Goal: Task Accomplishment & Management: Complete application form

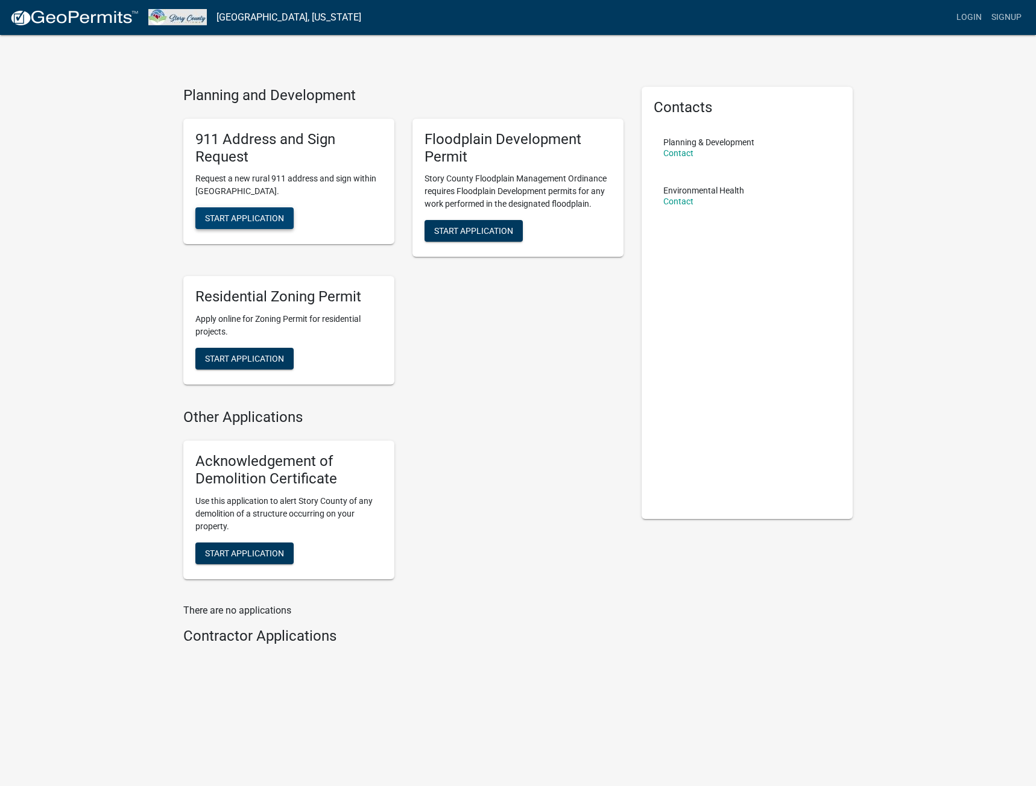
click at [263, 220] on span "Start Application" at bounding box center [244, 218] width 79 height 10
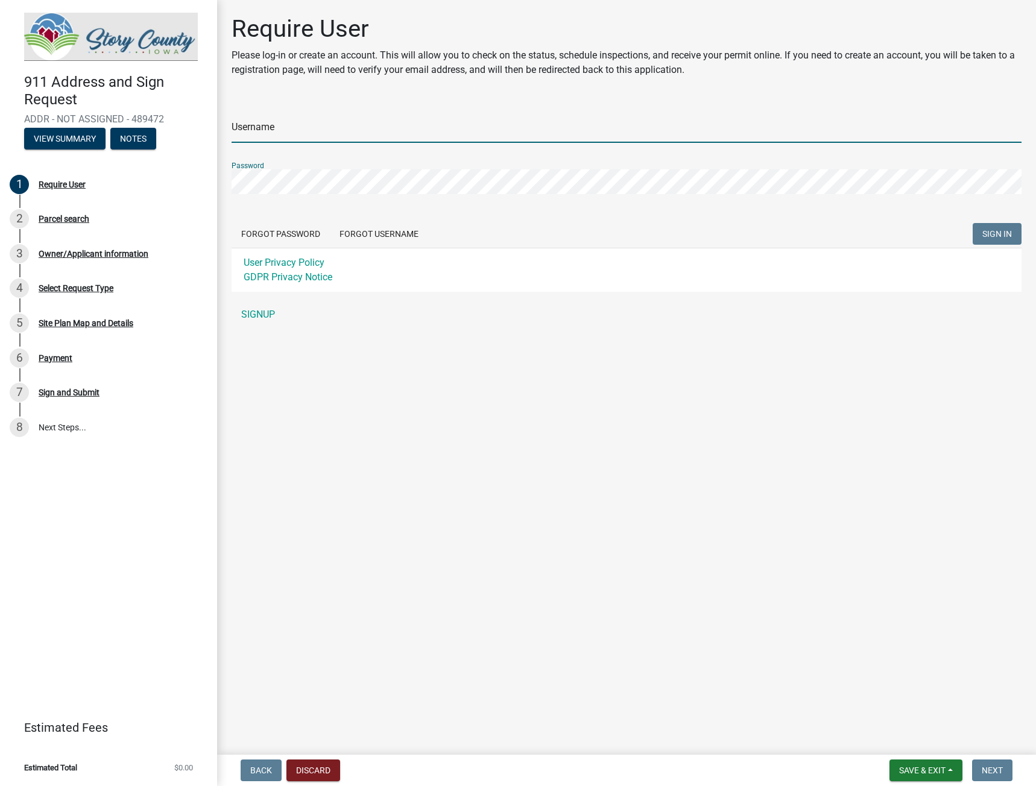
click at [303, 135] on input "Username" at bounding box center [627, 130] width 790 height 25
type input "[PERSON_NAME][EMAIL_ADDRESS][PERSON_NAME][DOMAIN_NAME]"
click at [990, 233] on span "SIGN IN" at bounding box center [997, 234] width 30 height 10
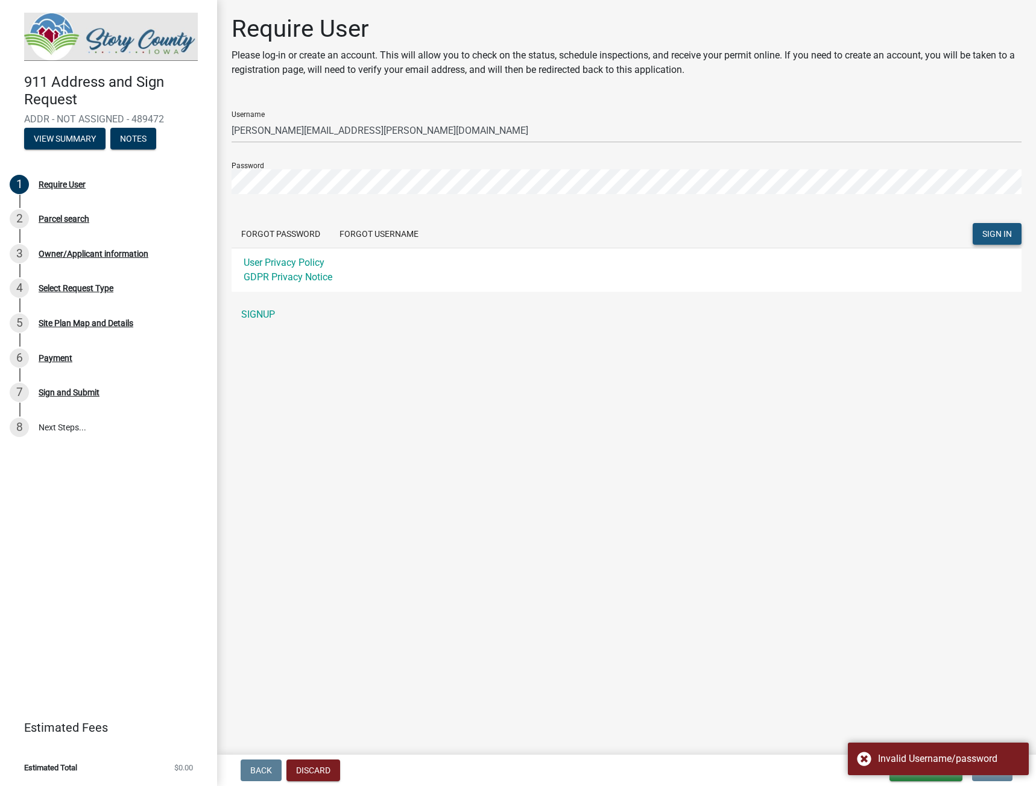
click at [990, 233] on span "SIGN IN" at bounding box center [997, 234] width 30 height 10
click at [266, 315] on link "SIGNUP" at bounding box center [627, 315] width 790 height 24
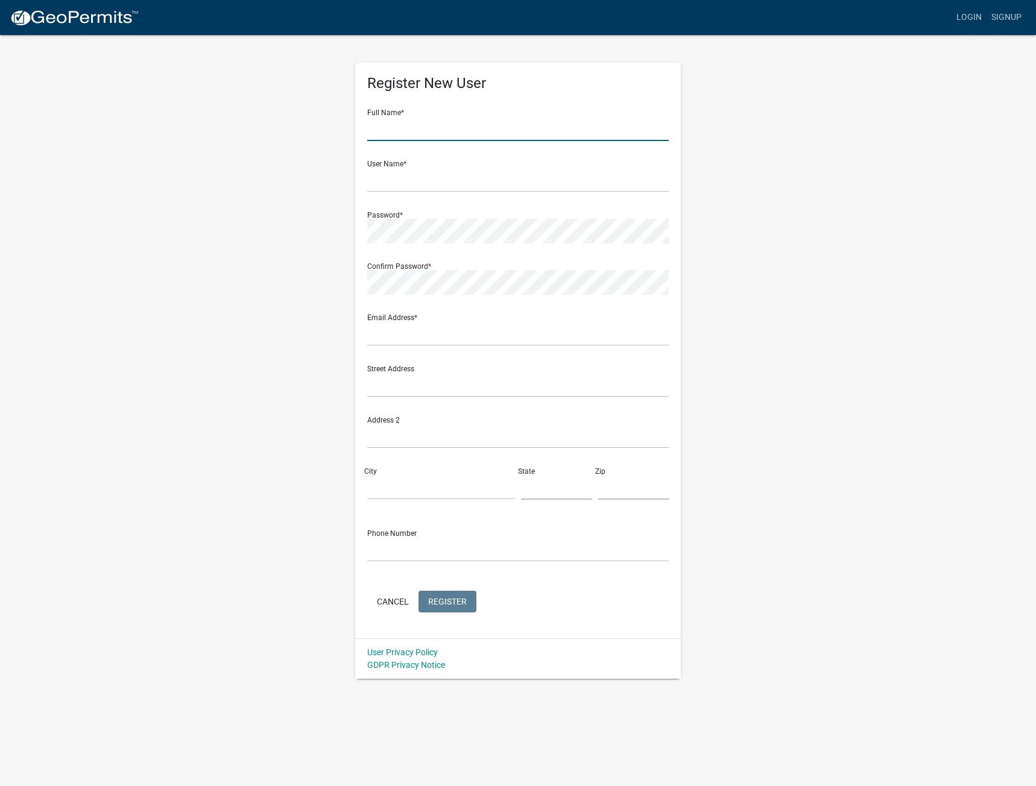
click at [409, 133] on input "text" at bounding box center [517, 128] width 301 height 25
type input "[PERSON_NAME]"
click at [412, 180] on input "text" at bounding box center [517, 180] width 301 height 25
type input "[PERSON_NAME][EMAIL_ADDRESS][PERSON_NAME][DOMAIN_NAME]"
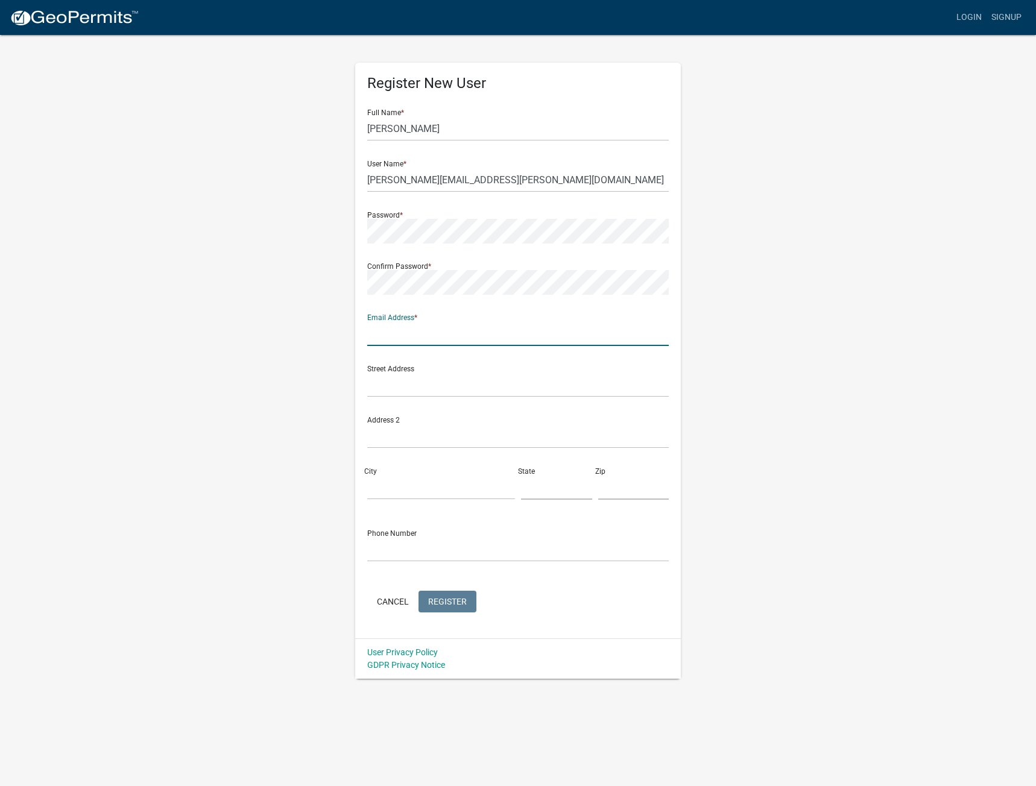
click at [421, 340] on input "text" at bounding box center [517, 333] width 301 height 25
type input "[PERSON_NAME][EMAIL_ADDRESS][PERSON_NAME][DOMAIN_NAME]"
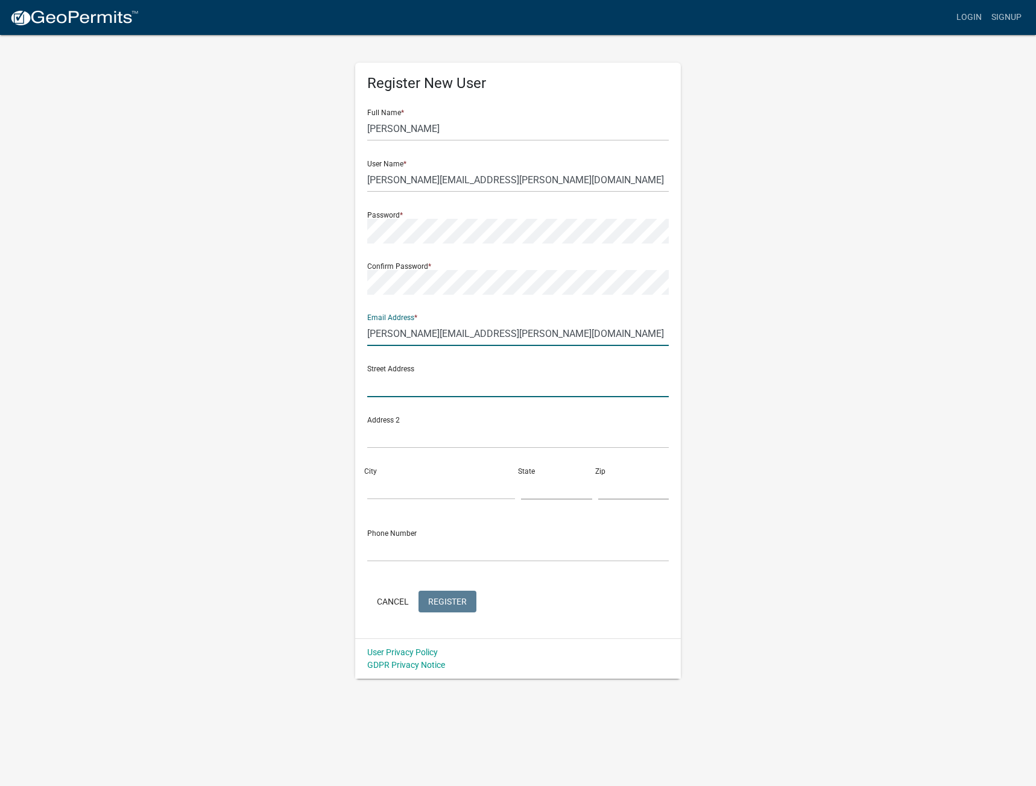
type input "3611 NE OTTERVIEW CIRC #42"
type input "Ankeny"
type input "IA"
type input "50021"
type input "5152089333"
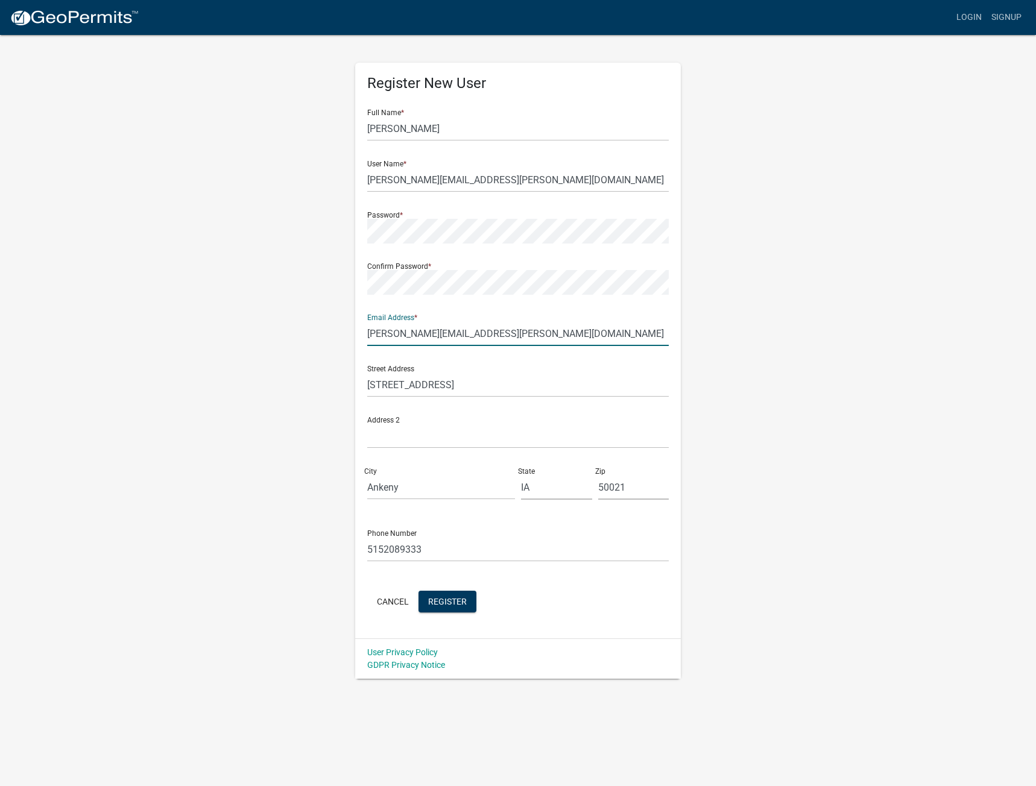
click at [542, 595] on div "Cancel Register" at bounding box center [517, 603] width 301 height 25
click at [449, 599] on span "Register" at bounding box center [447, 601] width 39 height 10
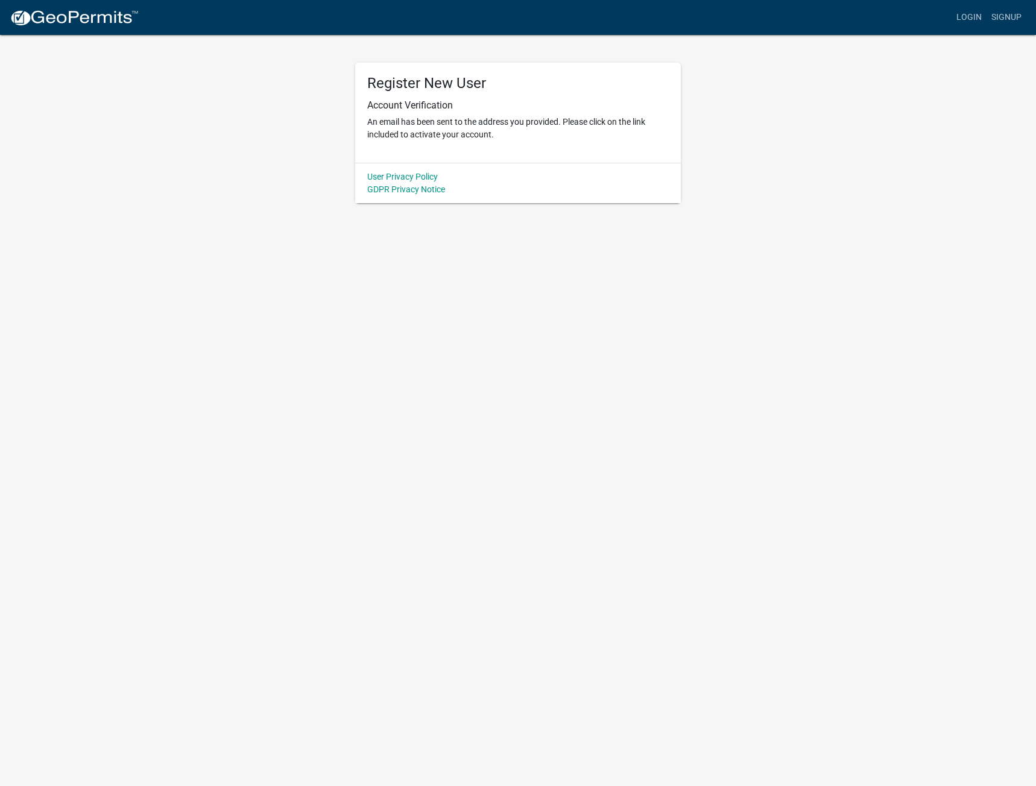
click at [848, 192] on div "Register New User Account Verification An email has been sent to the address yo…" at bounding box center [517, 118] width 687 height 169
click at [972, 17] on link "Login" at bounding box center [968, 17] width 35 height 23
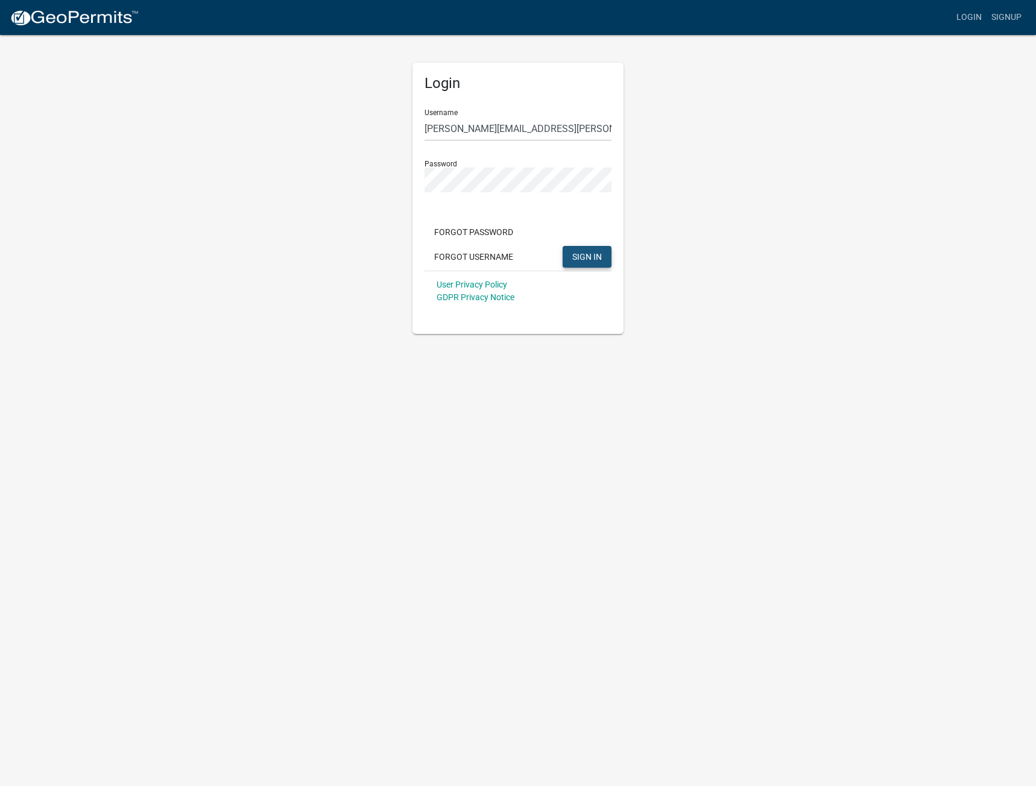
click at [601, 254] on span "SIGN IN" at bounding box center [587, 256] width 30 height 10
click at [593, 253] on span "SIGN IN" at bounding box center [587, 256] width 30 height 10
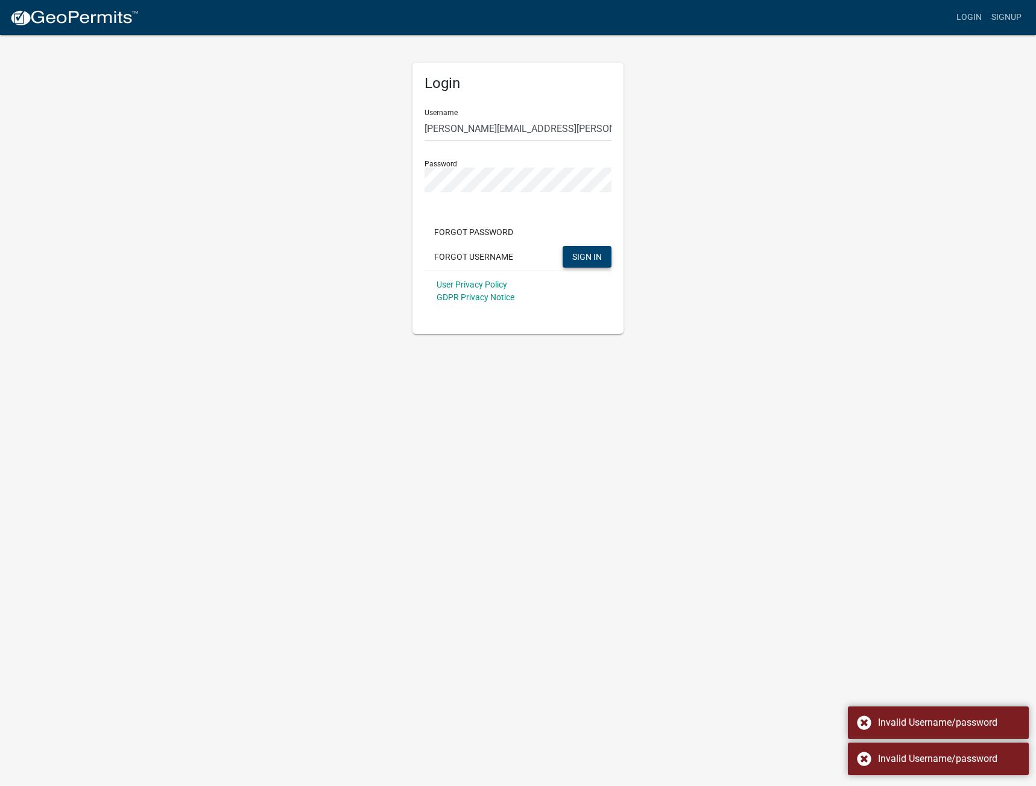
click at [566, 221] on div "Forgot Password Forgot Username SIGN IN" at bounding box center [517, 245] width 187 height 49
click at [489, 134] on input "[PERSON_NAME][EMAIL_ADDRESS][PERSON_NAME][DOMAIN_NAME]" at bounding box center [517, 128] width 187 height 25
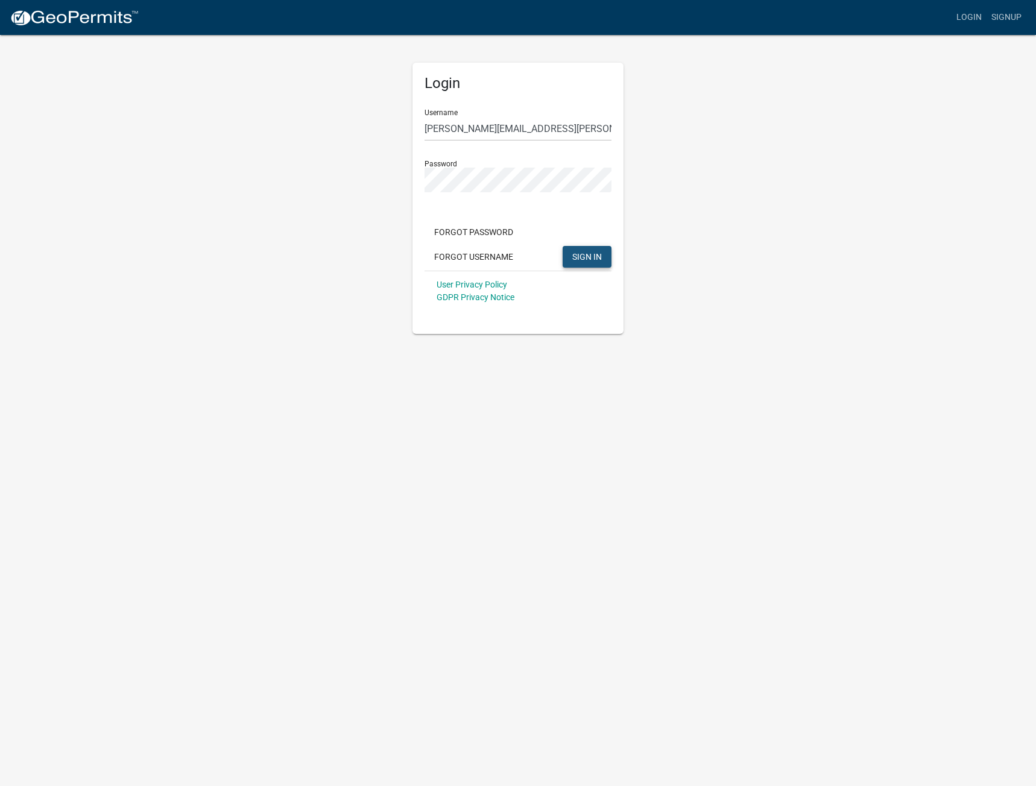
click at [594, 257] on span "SIGN IN" at bounding box center [587, 256] width 30 height 10
click at [738, 282] on div "Login Username matt.mcclure@calibercompany.com Password Forgot Password Forgot …" at bounding box center [517, 184] width 687 height 300
click at [593, 253] on span "SIGN IN" at bounding box center [587, 256] width 30 height 10
click at [894, 758] on div "Invalid Username/password" at bounding box center [949, 759] width 142 height 14
click at [362, 189] on div "Login Username matt.mcclure@calibercompany.com Password Forgot Password Forgot …" at bounding box center [517, 184] width 687 height 300
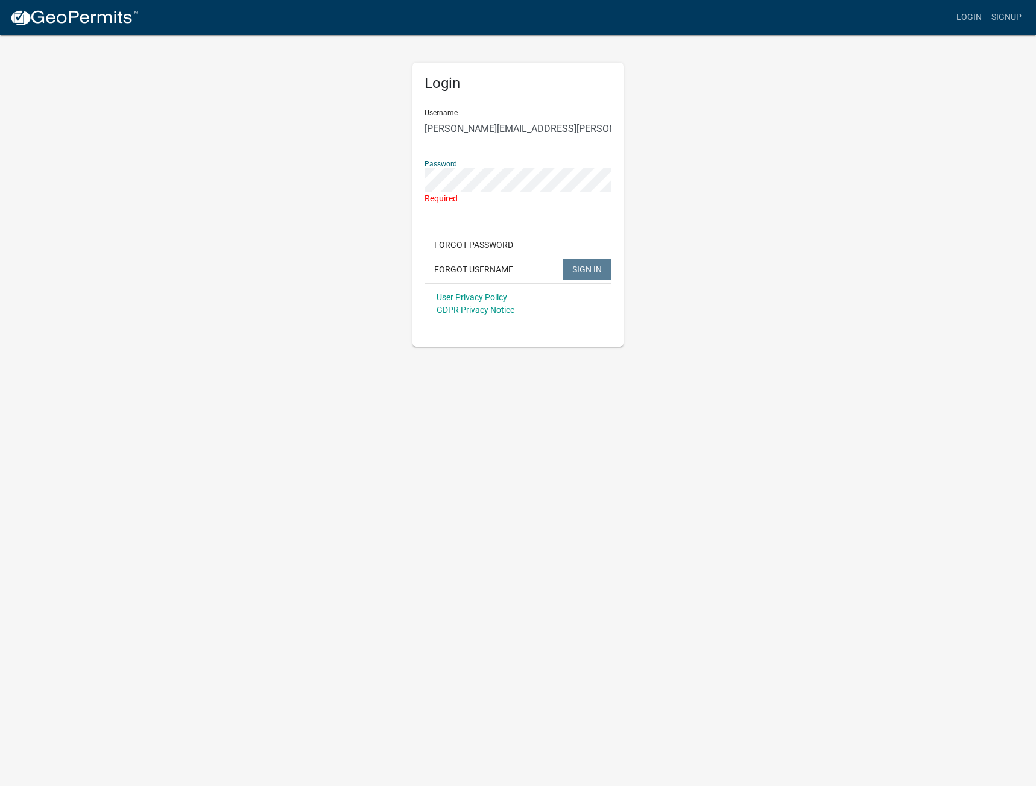
click at [370, 280] on div "Login Username matt.mcclure@calibercompany.com Password Required Forgot Passwor…" at bounding box center [517, 190] width 687 height 313
click at [594, 260] on span "SIGN IN" at bounding box center [587, 256] width 30 height 10
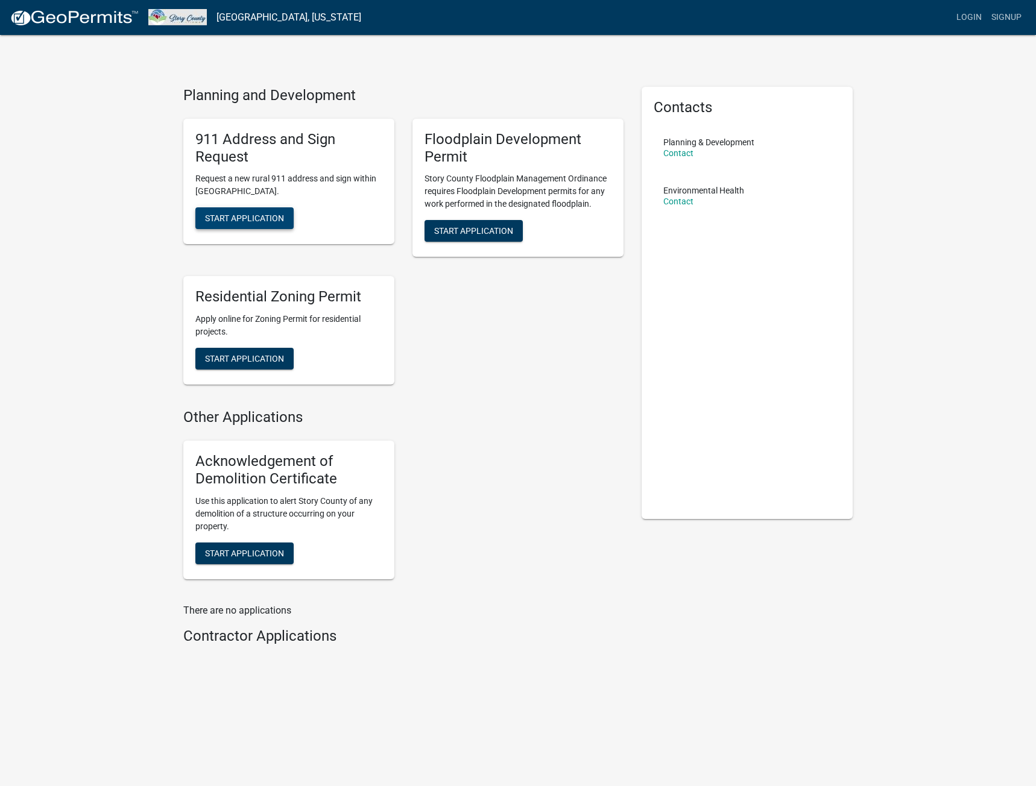
click at [250, 218] on span "Start Application" at bounding box center [244, 218] width 79 height 10
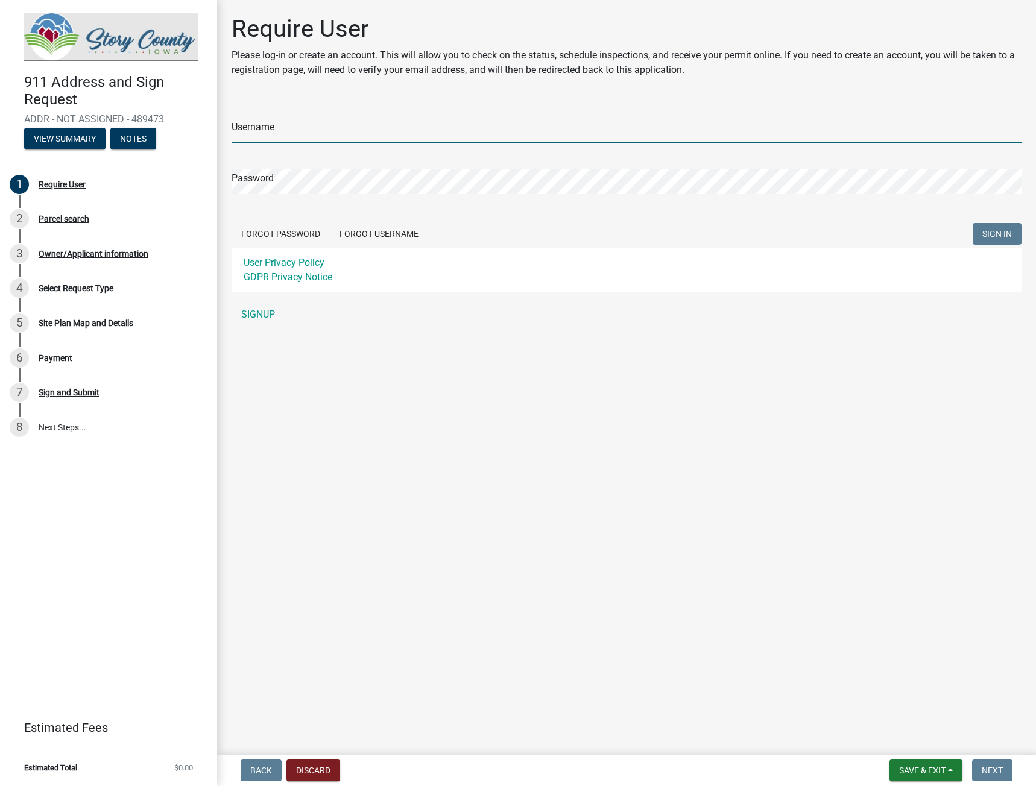
type input "[PERSON_NAME][EMAIL_ADDRESS][PERSON_NAME][DOMAIN_NAME]"
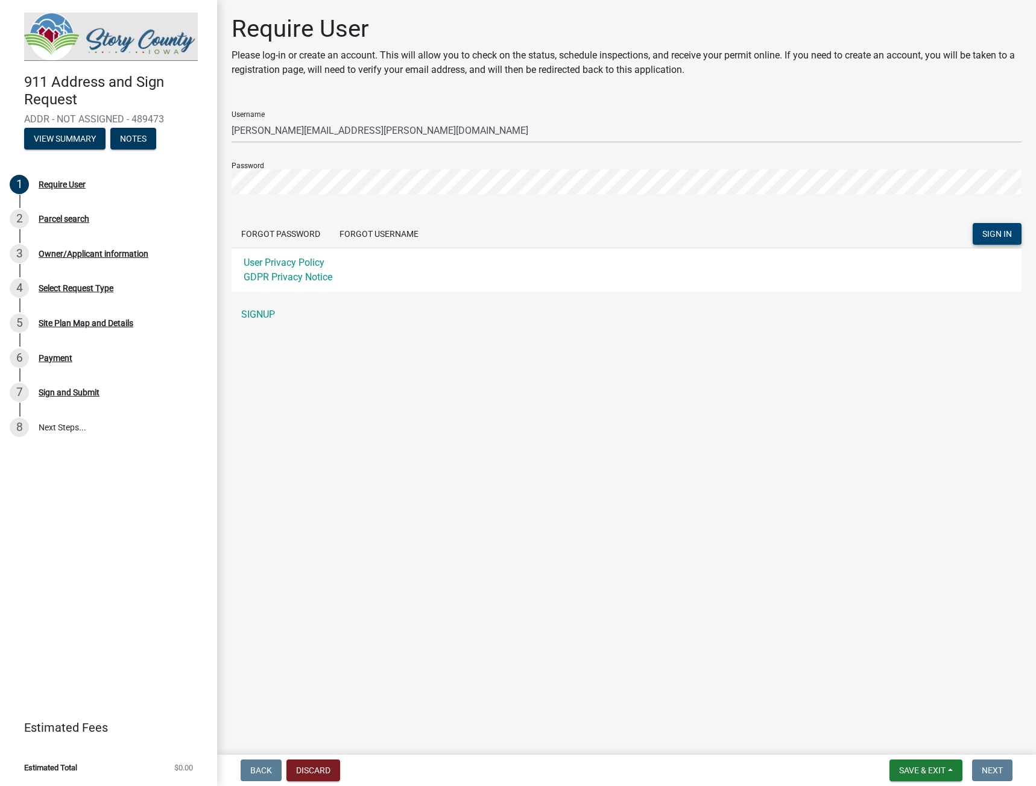
click at [1007, 233] on span "SIGN IN" at bounding box center [997, 234] width 30 height 10
click at [313, 771] on button "Discard" at bounding box center [313, 771] width 54 height 22
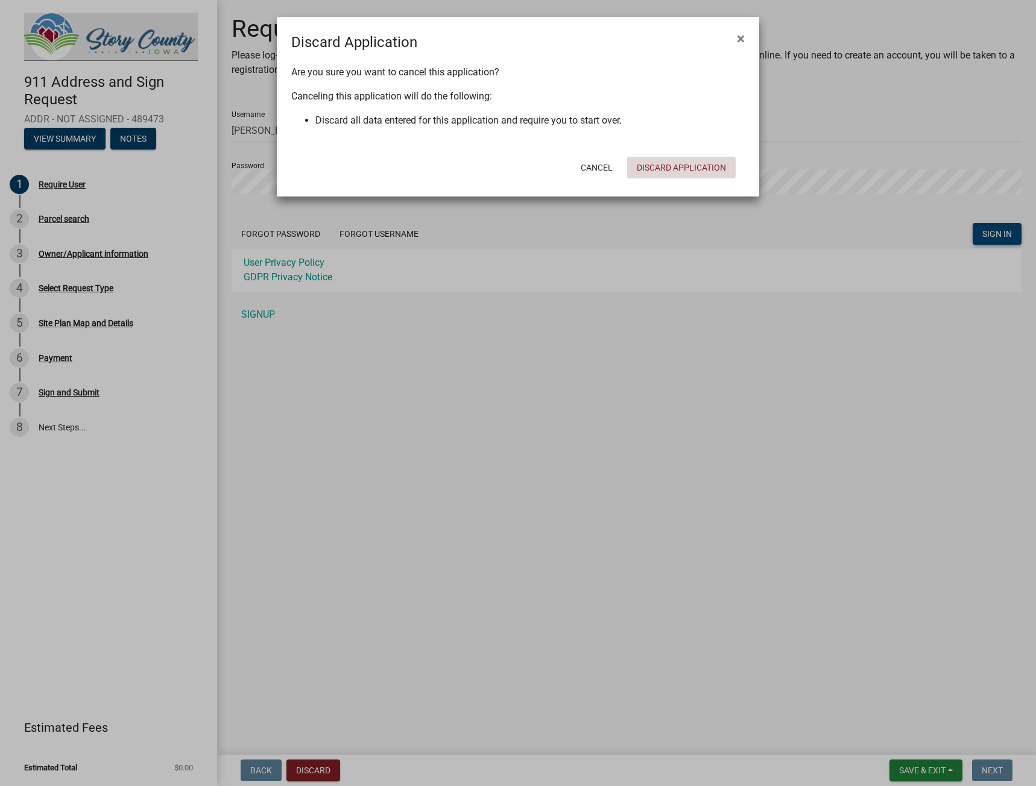
click at [680, 166] on button "Discard Application" at bounding box center [681, 168] width 109 height 22
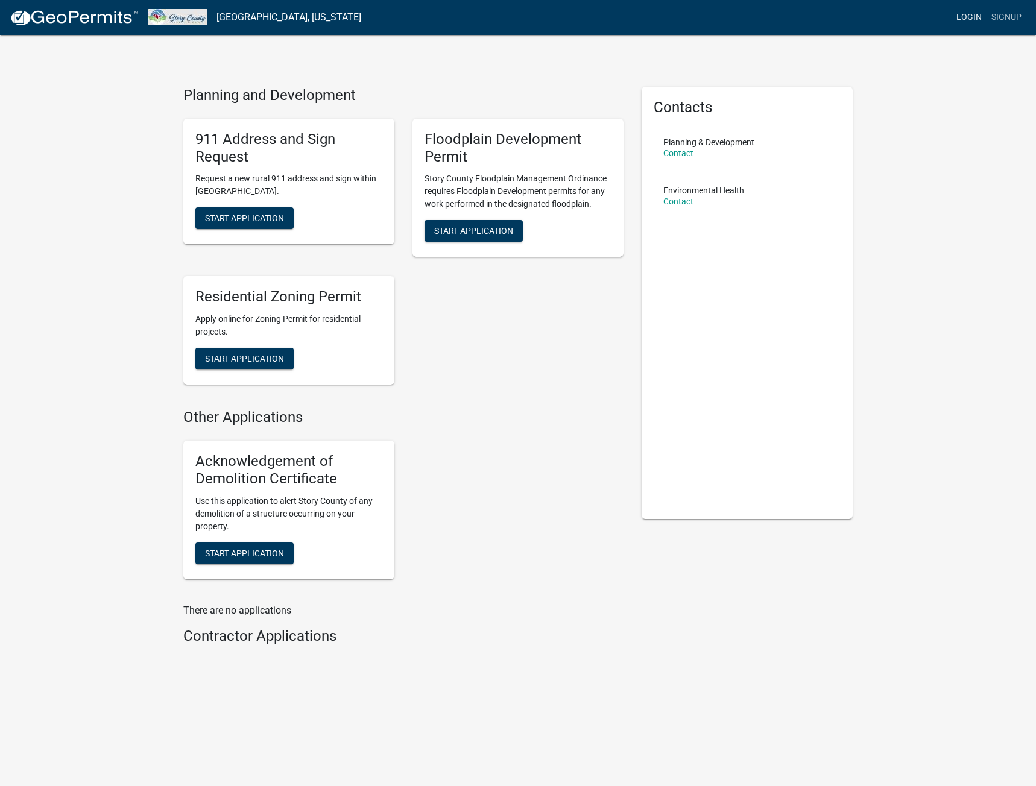
click at [972, 13] on link "Login" at bounding box center [968, 17] width 35 height 23
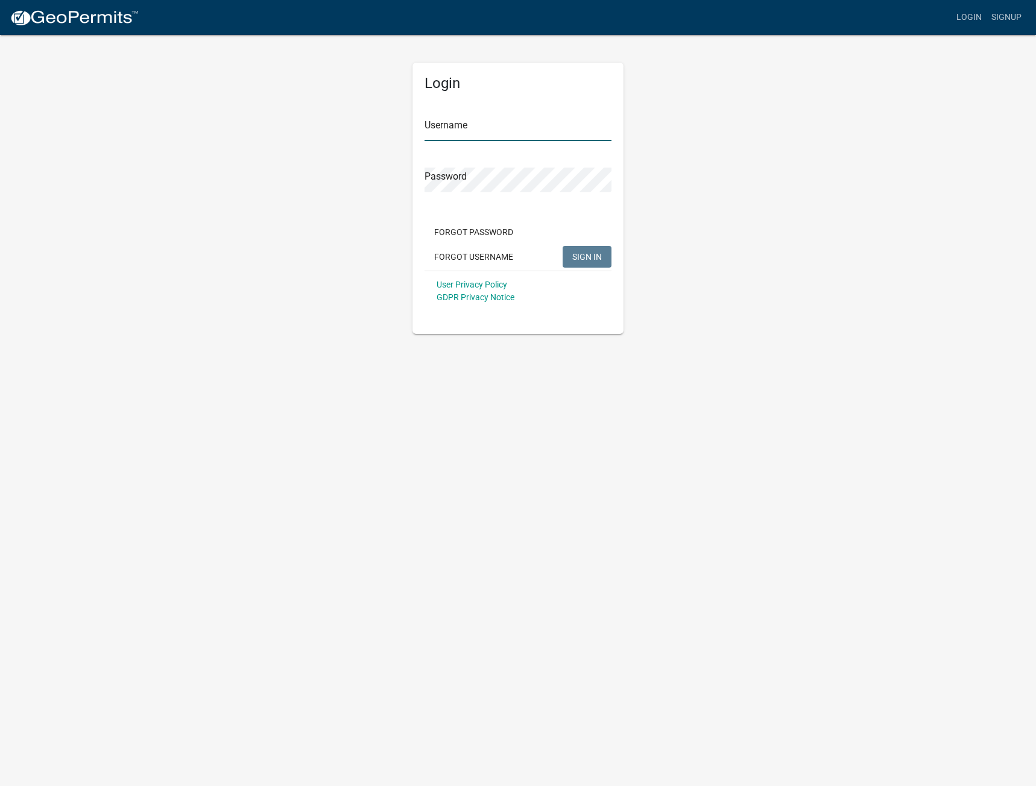
type input "[PERSON_NAME][EMAIL_ADDRESS][PERSON_NAME][DOMAIN_NAME]"
click at [486, 226] on button "Forgot Password" at bounding box center [473, 232] width 98 height 22
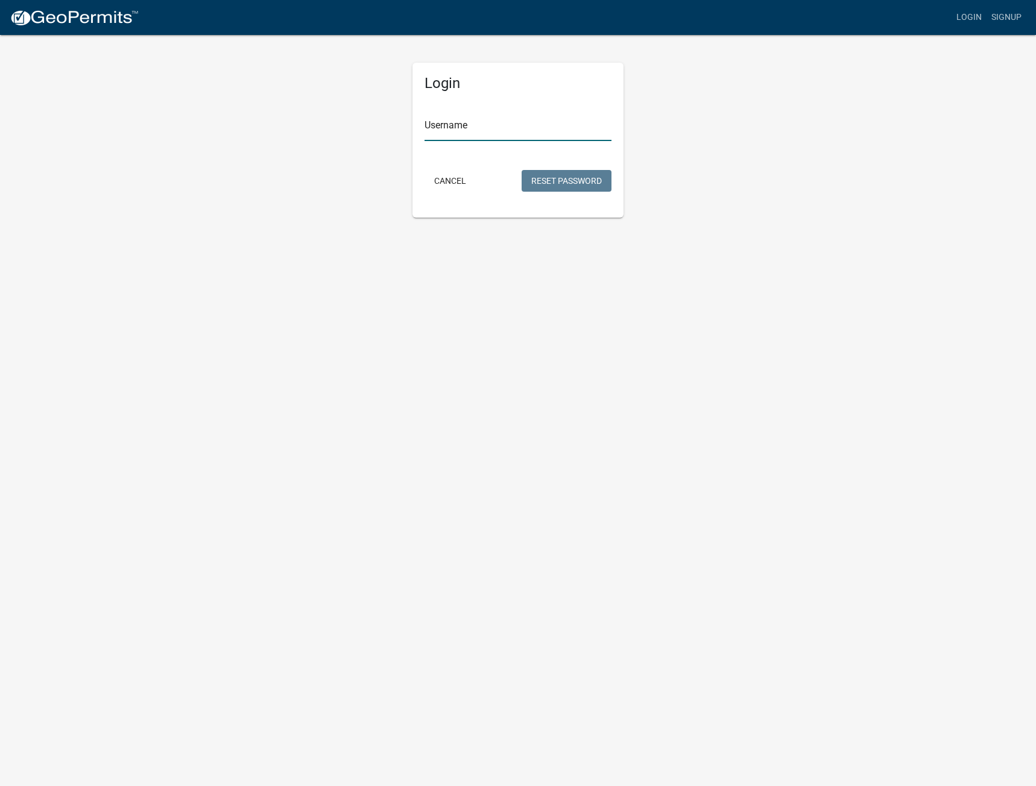
click at [470, 127] on input "Username" at bounding box center [517, 128] width 187 height 25
type input "[PERSON_NAME][EMAIL_ADDRESS][PERSON_NAME][DOMAIN_NAME]"
click at [562, 179] on button "Reset Password" at bounding box center [567, 181] width 90 height 22
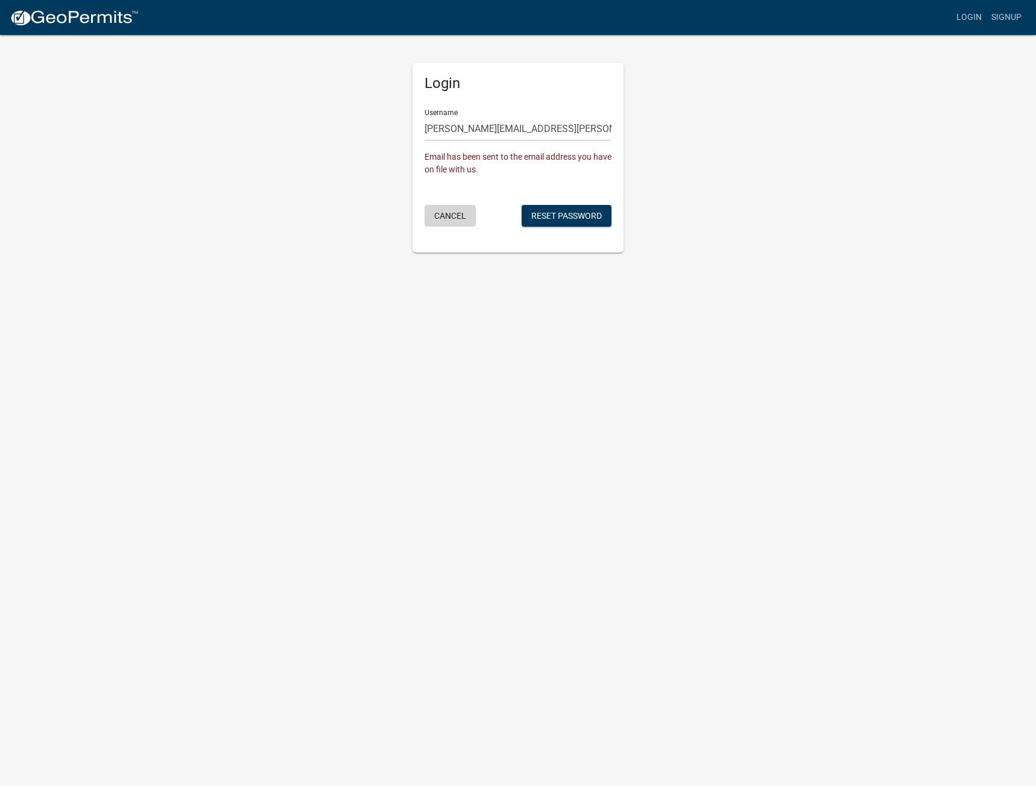
click at [458, 219] on button "Cancel" at bounding box center [449, 216] width 51 height 22
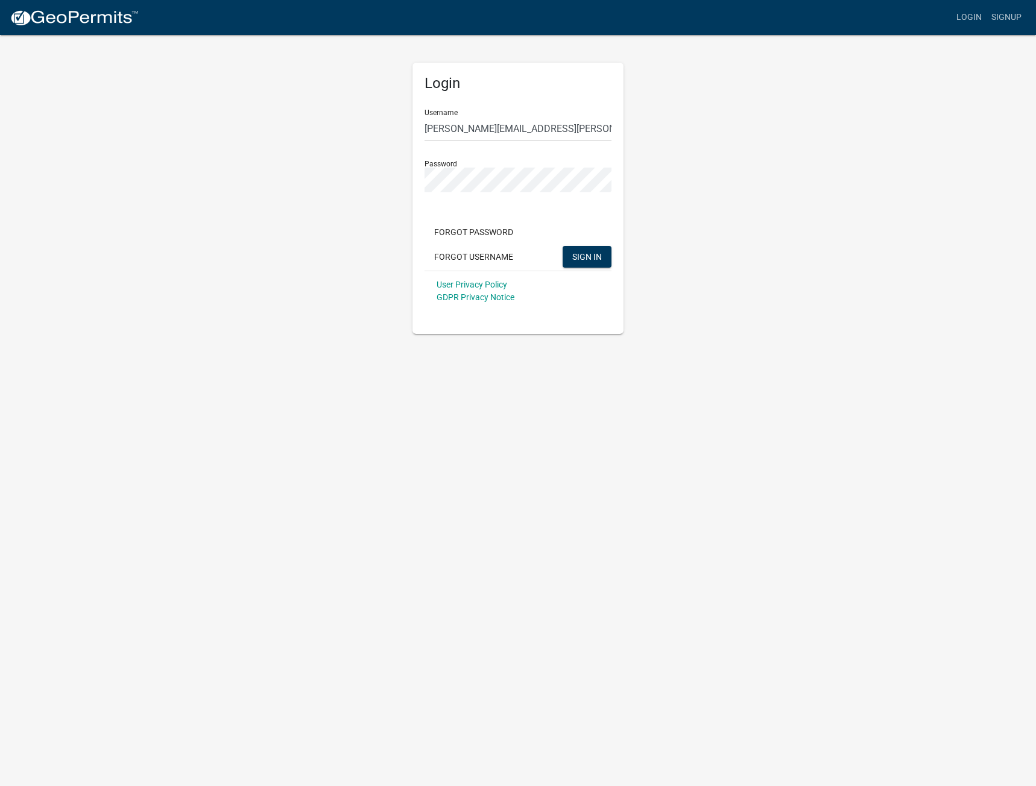
click at [341, 240] on div "Login Username matt.mcclure@calibercompany.com Password Forgot Password Forgot …" at bounding box center [517, 184] width 687 height 300
click at [579, 248] on button "SIGN IN" at bounding box center [587, 257] width 49 height 22
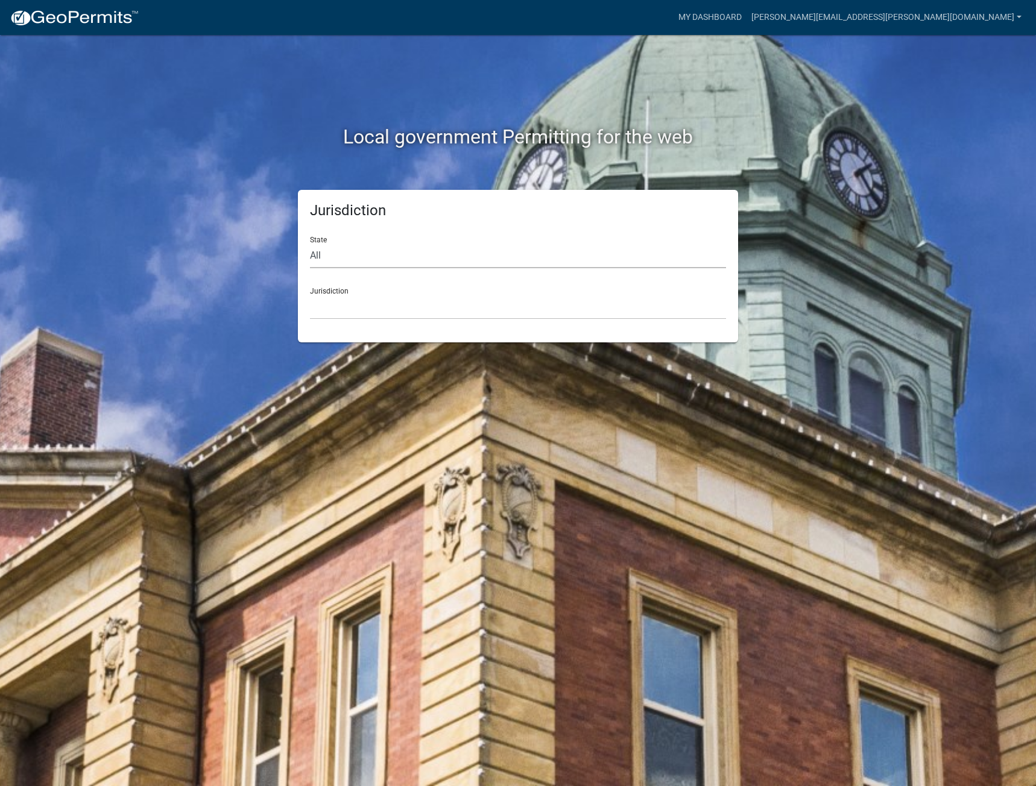
click at [325, 255] on select "All Colorado Georgia Indiana Iowa Kansas Minnesota Ohio South Carolina Wisconsin" at bounding box center [518, 256] width 416 height 25
select select "[US_STATE]"
click at [310, 244] on select "All Colorado Georgia Indiana Iowa Kansas Minnesota Ohio South Carolina Wisconsin" at bounding box center [518, 256] width 416 height 25
click at [358, 298] on select "Boone County, Iowa Butler County, Iowa Cerro Gordo County, Iowa City of Harlan,…" at bounding box center [518, 307] width 416 height 25
click at [215, 376] on div "Local government Permitting for the web Jurisdiction State All Colorado Georgia…" at bounding box center [518, 393] width 1036 height 786
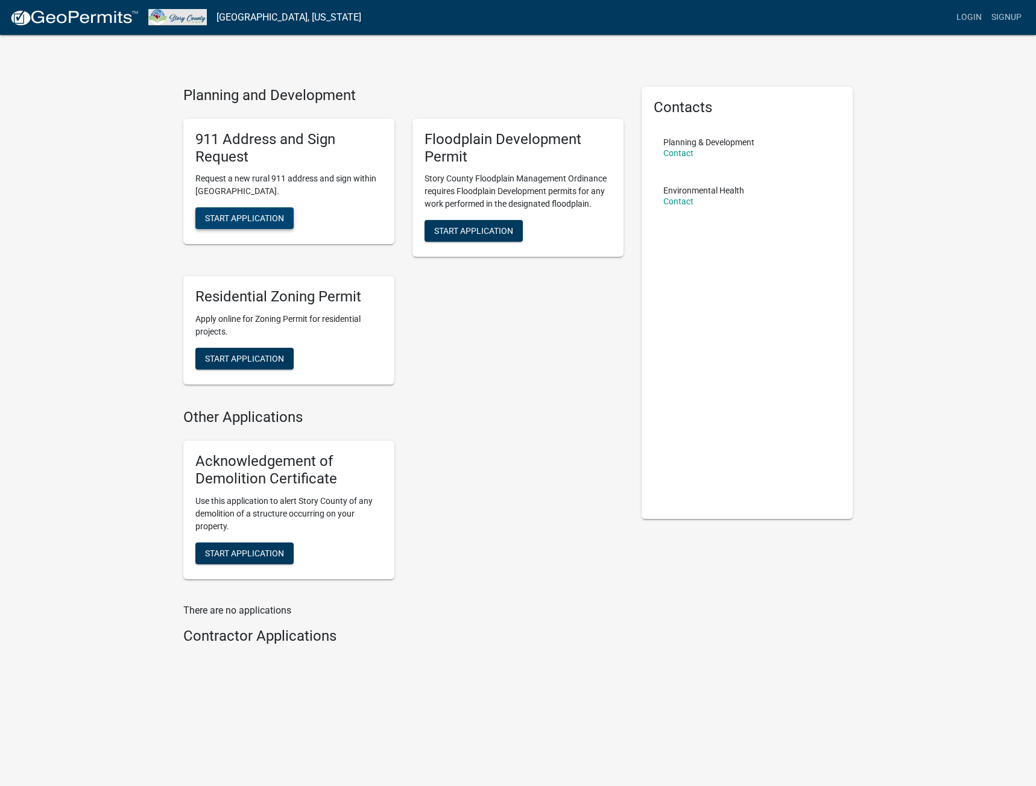
click at [266, 215] on span "Start Application" at bounding box center [244, 218] width 79 height 10
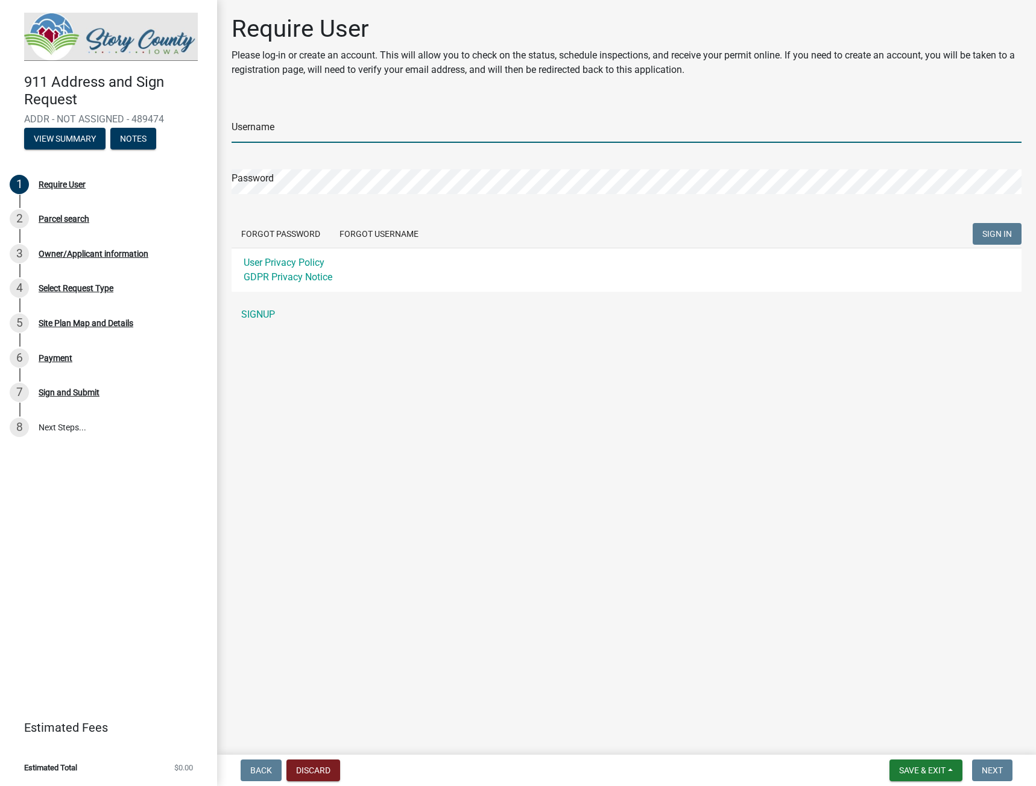
type input "[PERSON_NAME][EMAIL_ADDRESS][PERSON_NAME][DOMAIN_NAME]"
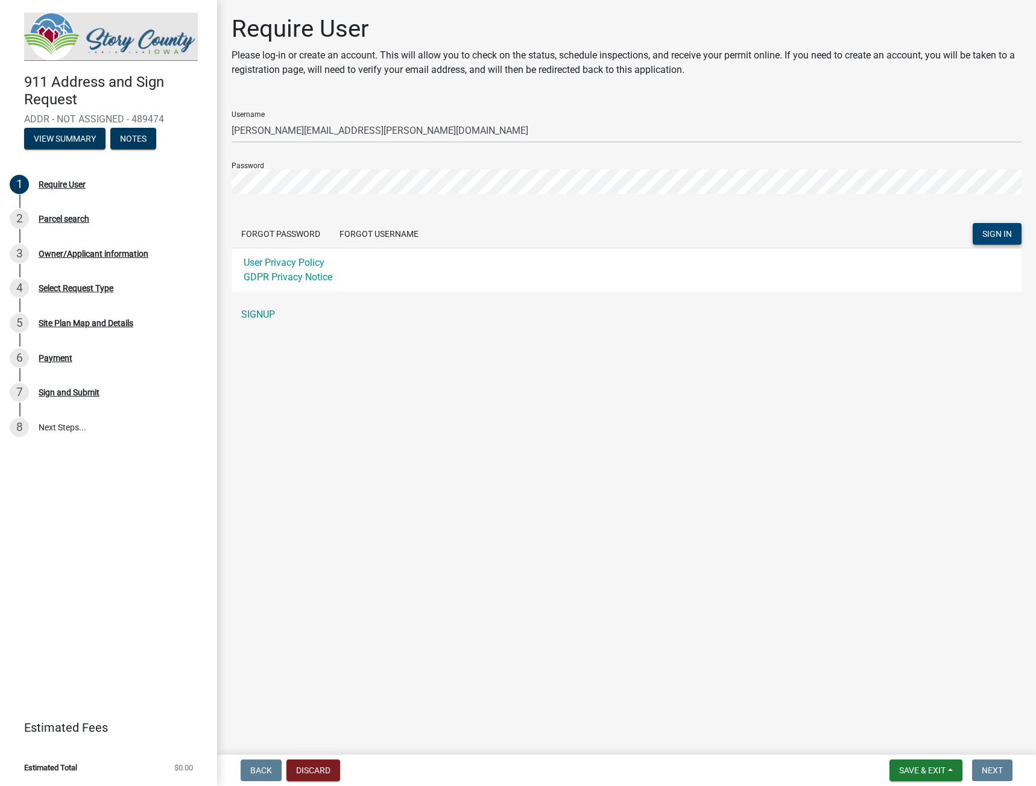
click at [993, 233] on span "SIGN IN" at bounding box center [997, 234] width 30 height 10
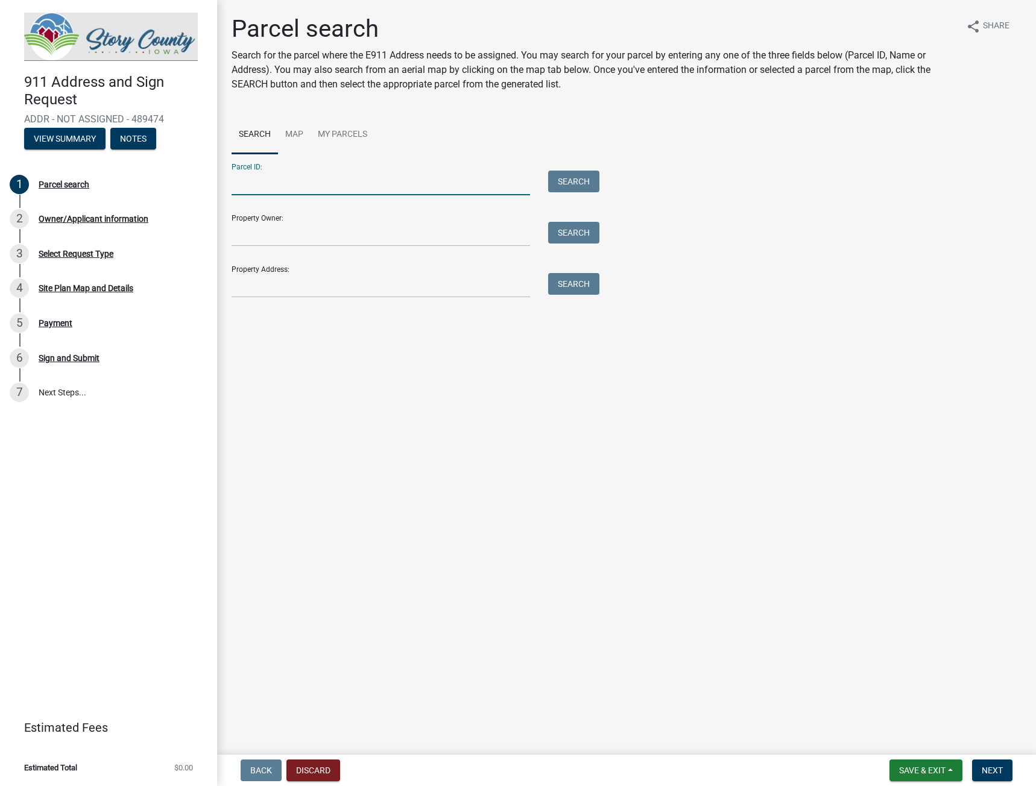
click at [267, 184] on input "Parcel ID:" at bounding box center [381, 183] width 298 height 25
click at [263, 289] on input "Property Address:" at bounding box center [381, 285] width 298 height 25
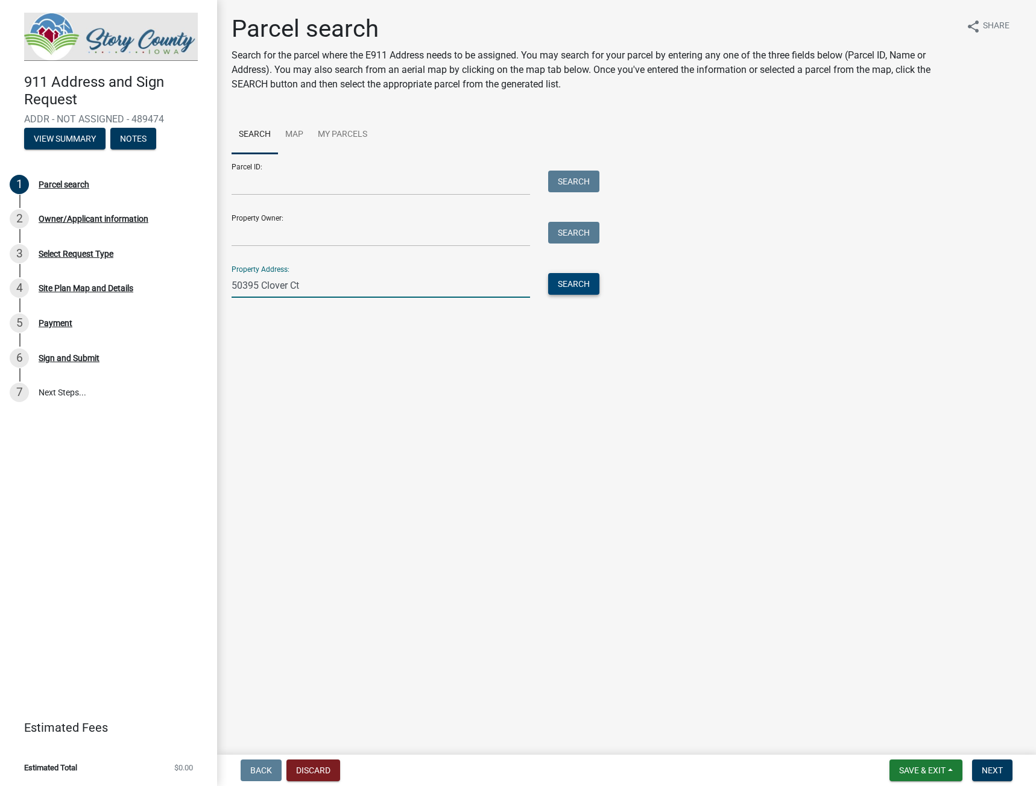
type input "50395 Clover Ct"
click at [586, 282] on button "Search" at bounding box center [573, 284] width 51 height 22
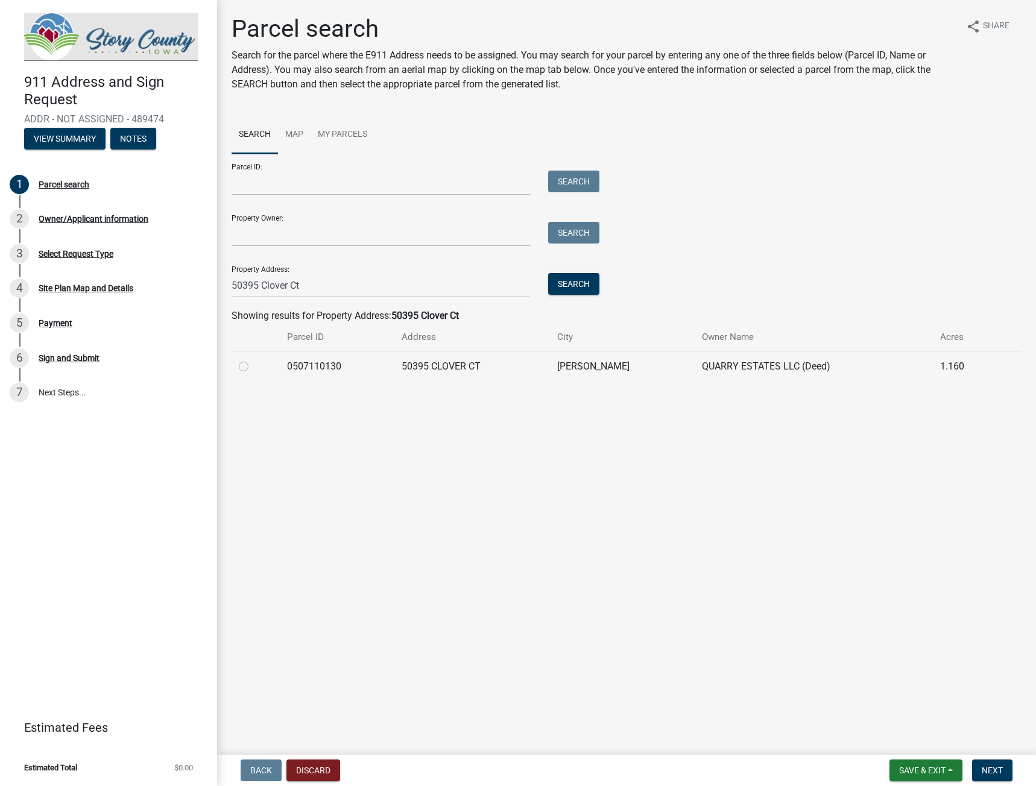
click at [253, 359] on label at bounding box center [253, 359] width 0 height 0
click at [253, 365] on input "radio" at bounding box center [257, 363] width 8 height 8
radio input "true"
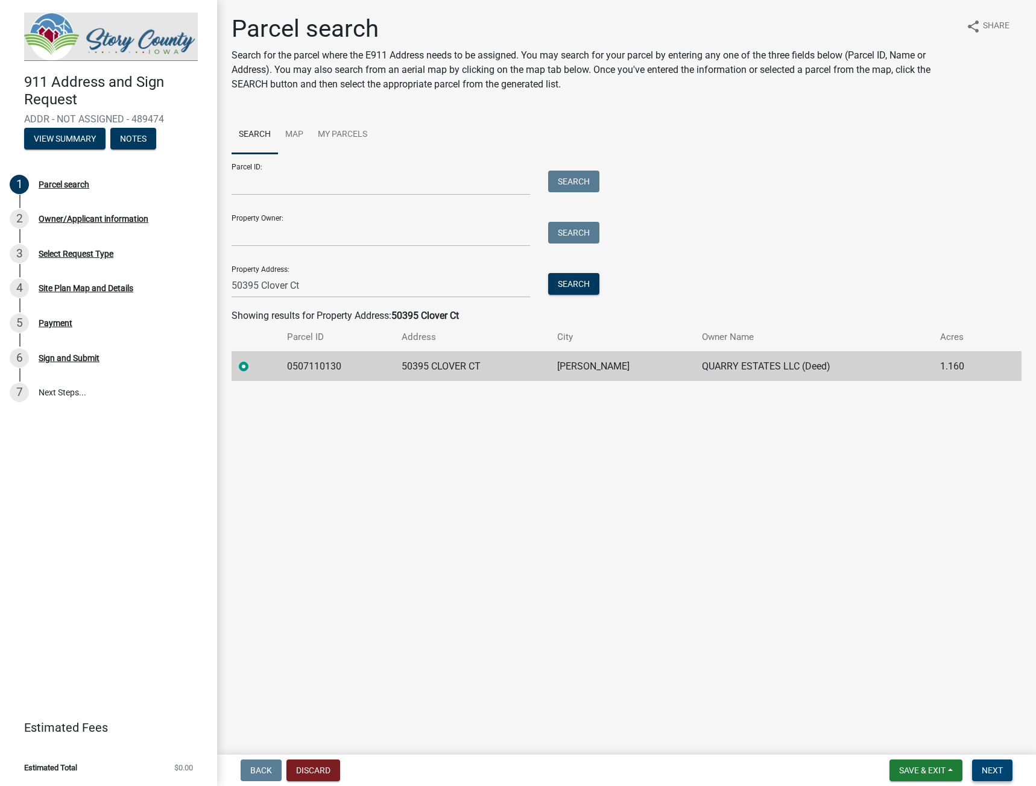
click at [992, 770] on span "Next" at bounding box center [992, 771] width 21 height 10
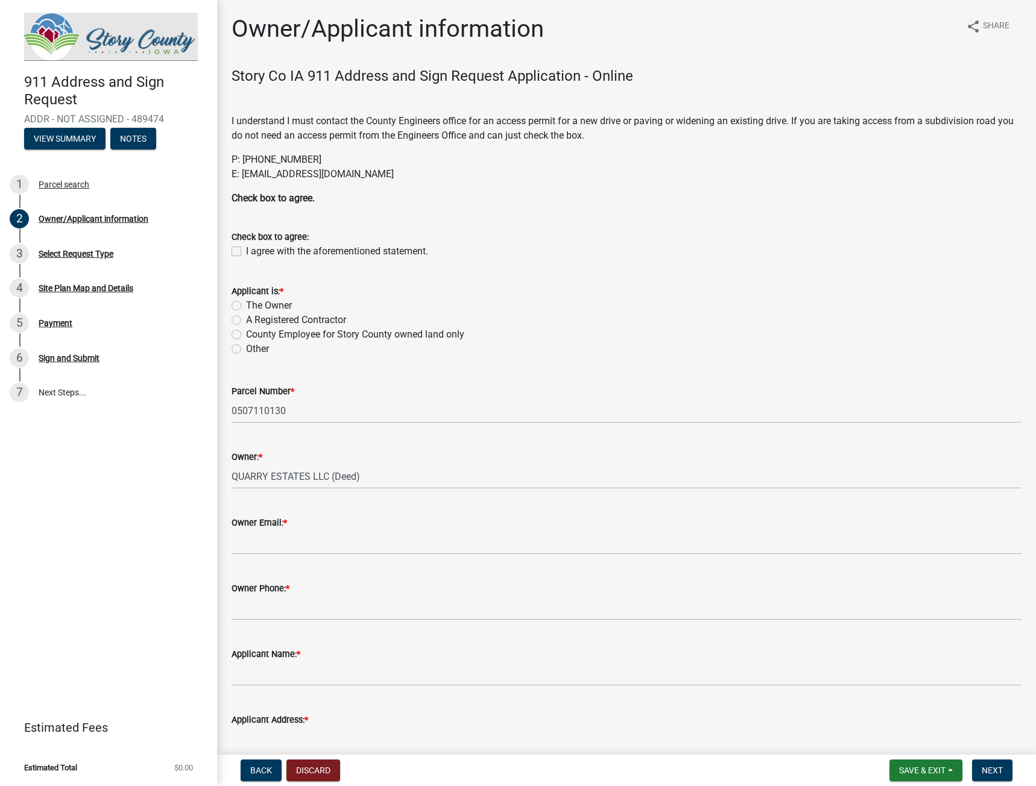
click at [242, 251] on div "I agree with the aforementioned statement." at bounding box center [627, 251] width 790 height 14
click at [246, 251] on label "I agree with the aforementioned statement." at bounding box center [337, 251] width 182 height 14
click at [246, 251] on input "I agree with the aforementioned statement." at bounding box center [250, 248] width 8 height 8
checkbox input "true"
click at [246, 318] on label "A Registered Contractor" at bounding box center [296, 320] width 100 height 14
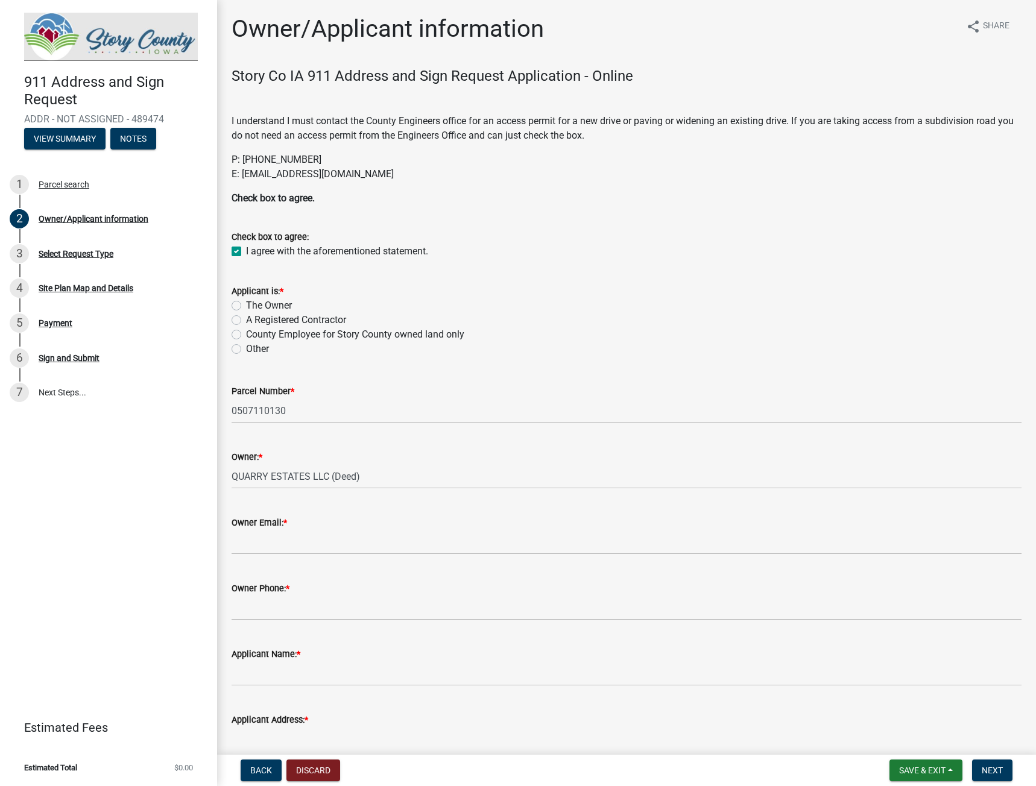
click at [246, 318] on input "A Registered Contractor" at bounding box center [250, 317] width 8 height 8
radio input "true"
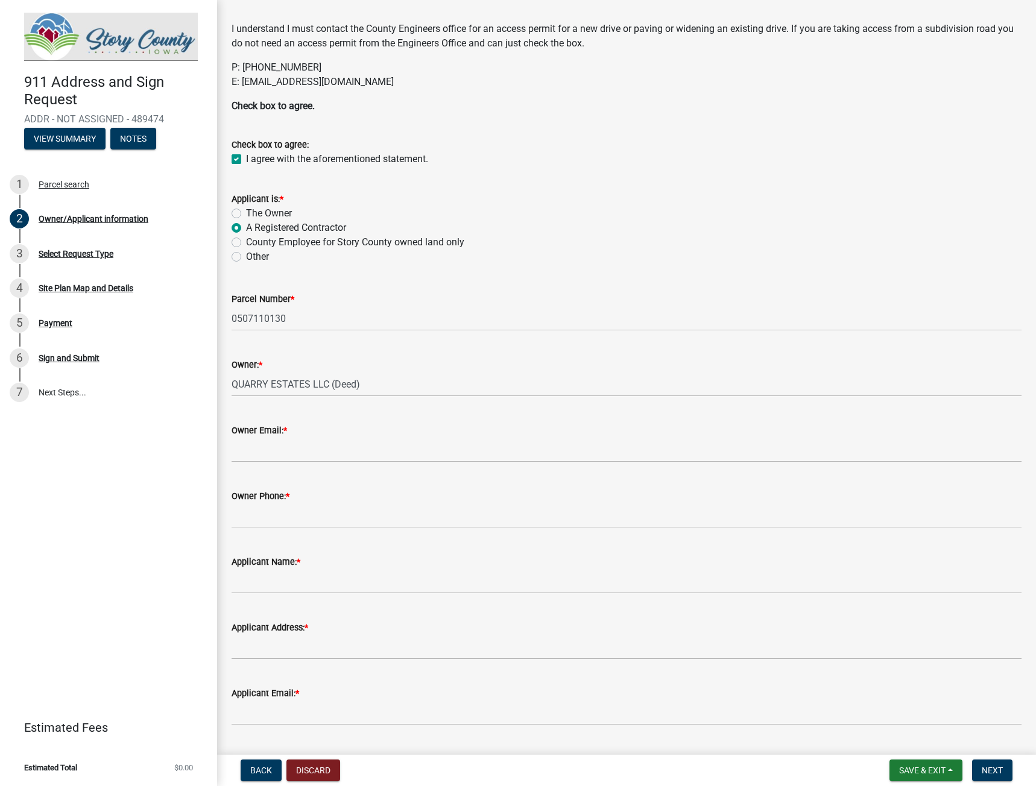
scroll to position [121, 0]
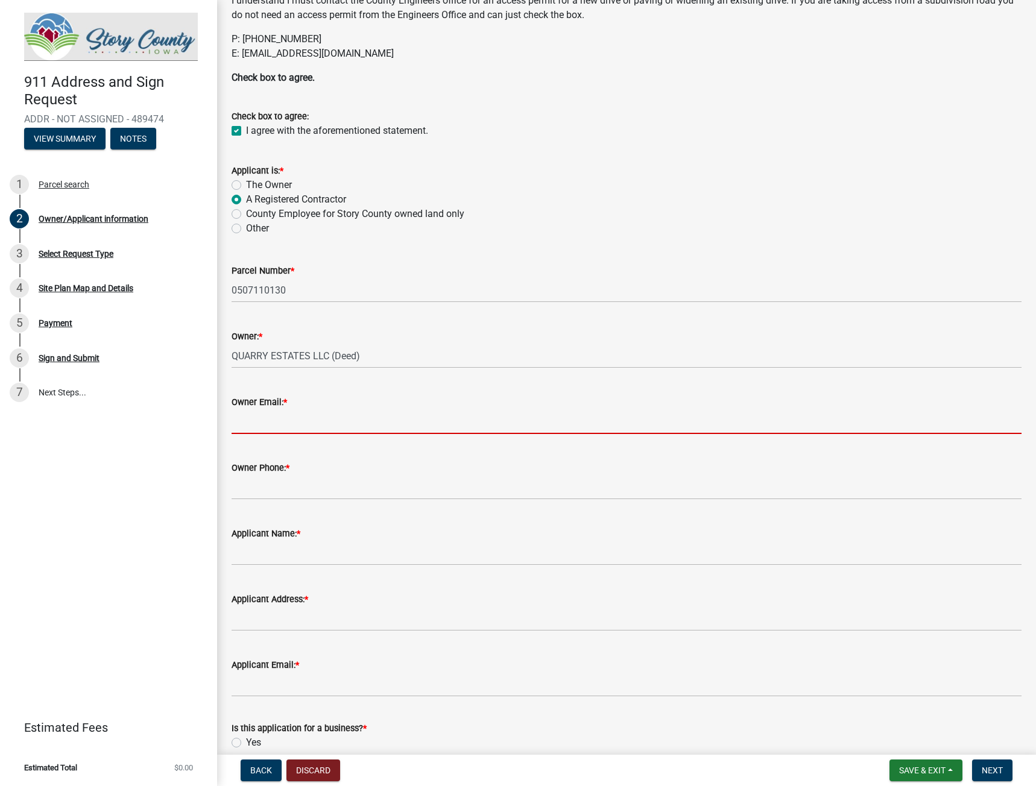
click at [282, 427] on input "Owner Email: *" at bounding box center [627, 421] width 790 height 25
type input "[PERSON_NAME][EMAIL_ADDRESS][PERSON_NAME][DOMAIN_NAME]"
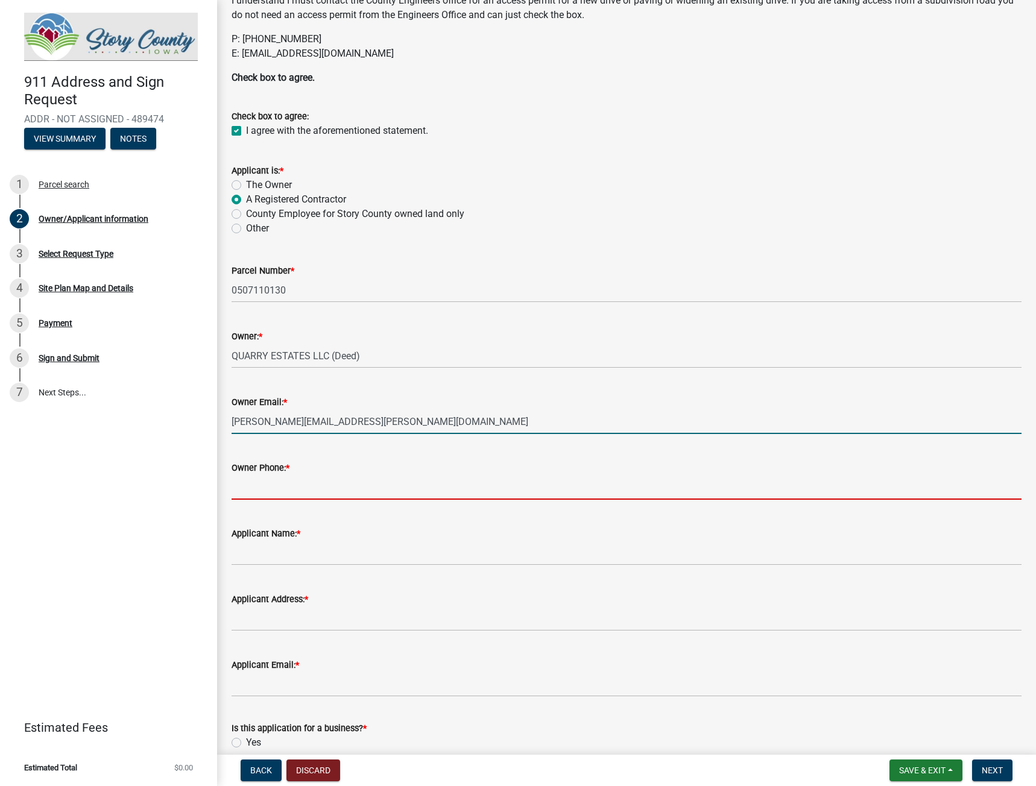
type input "5152089333"
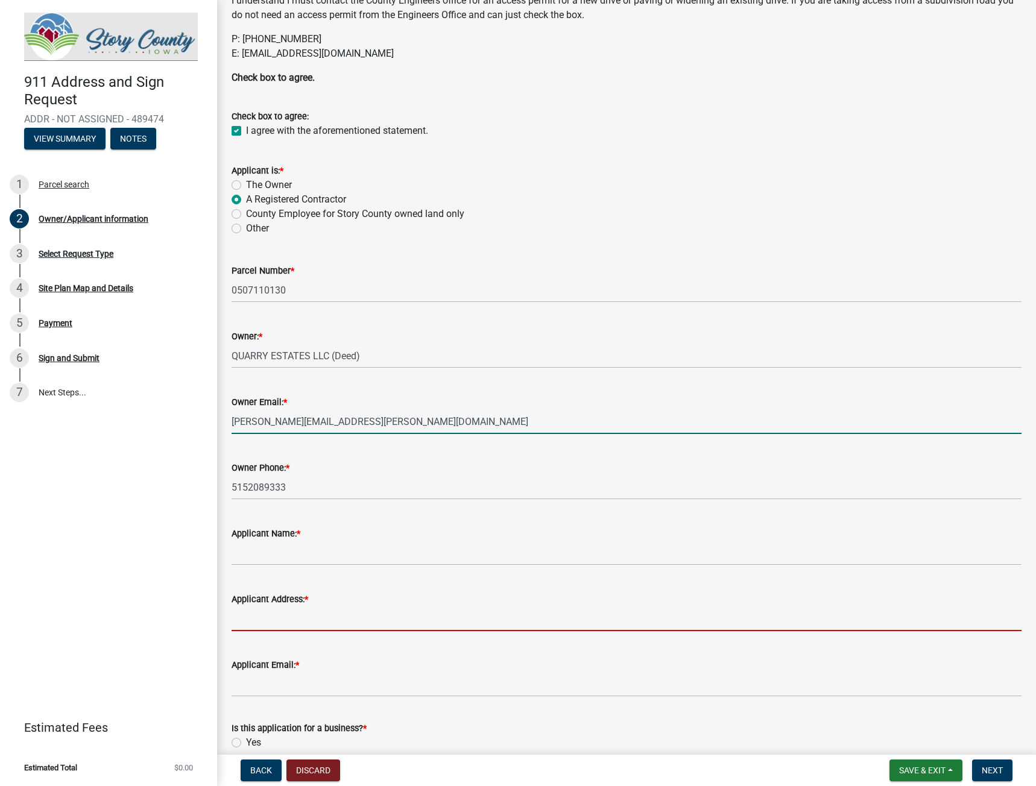
type input "3611 NE OTTERVIEW CIRC #42"
click at [462, 451] on div "Owner Phone: * 5152089333" at bounding box center [627, 472] width 790 height 56
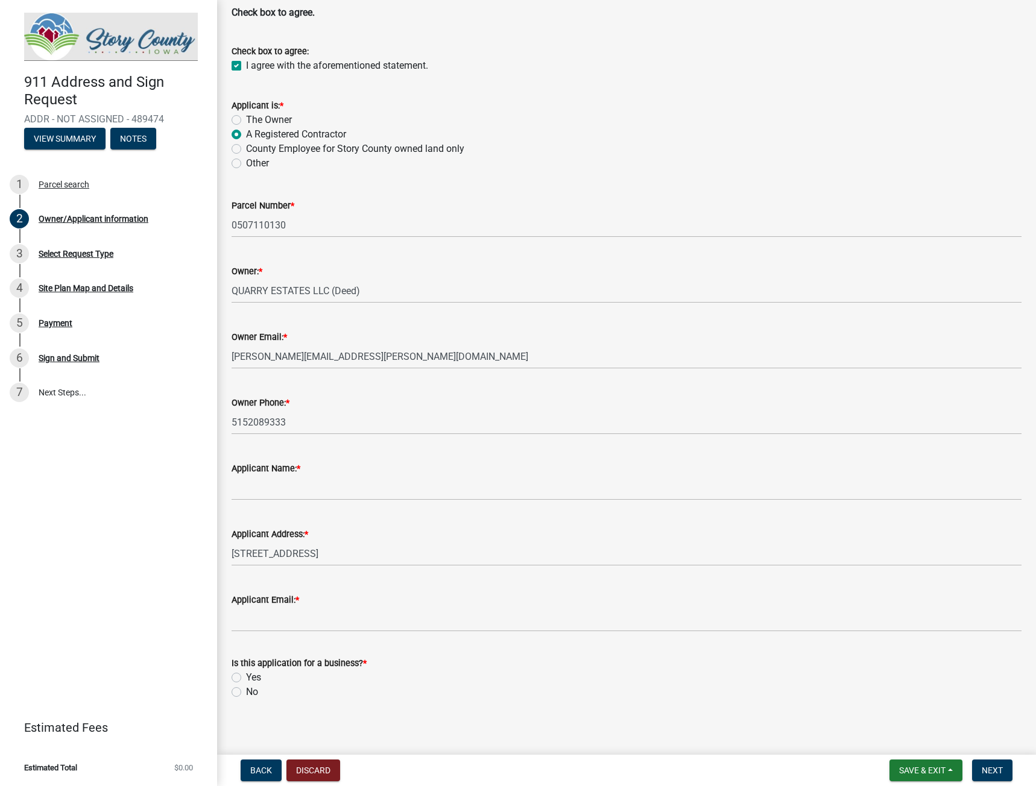
scroll to position [193, 0]
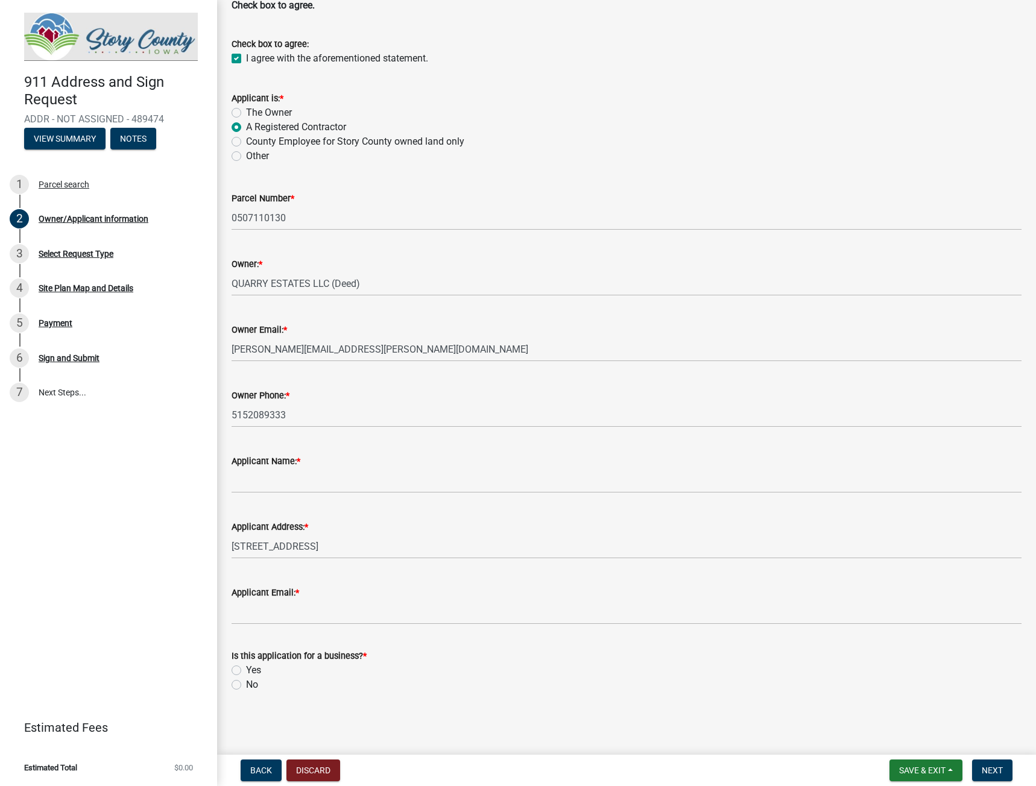
click at [246, 684] on label "No" at bounding box center [252, 685] width 12 height 14
click at [246, 684] on input "No" at bounding box center [250, 682] width 8 height 8
radio input "true"
click at [997, 771] on span "Next" at bounding box center [992, 771] width 21 height 10
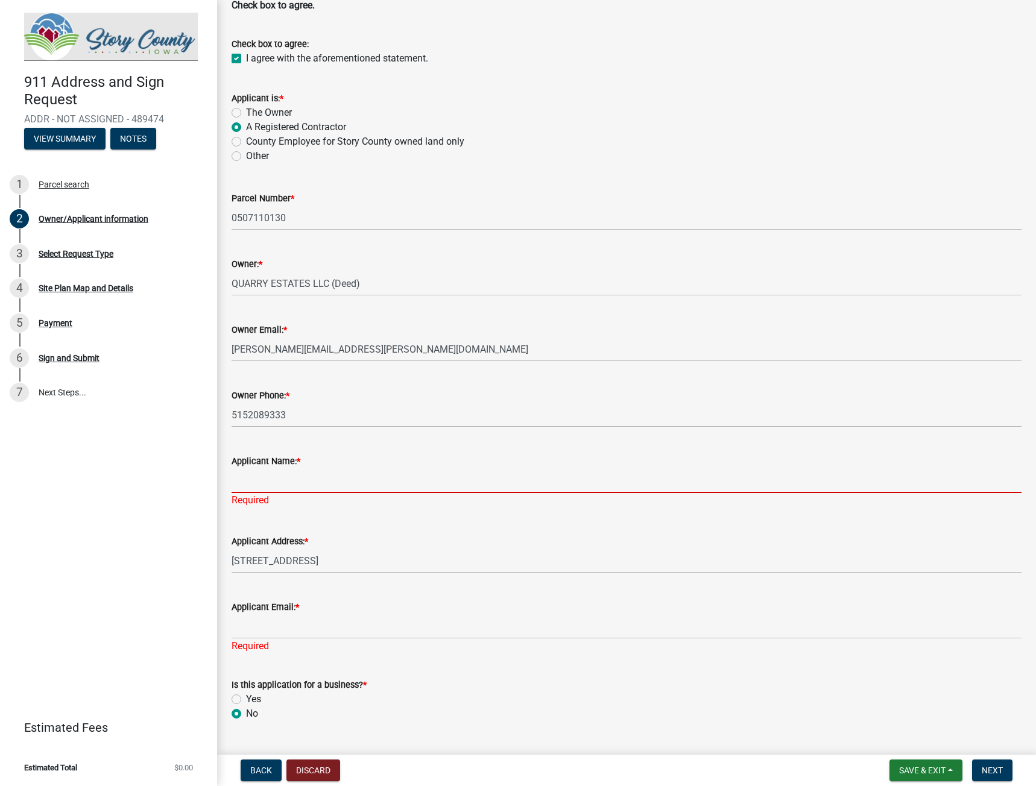
click at [261, 477] on input "Applicant Name: *" at bounding box center [627, 480] width 790 height 25
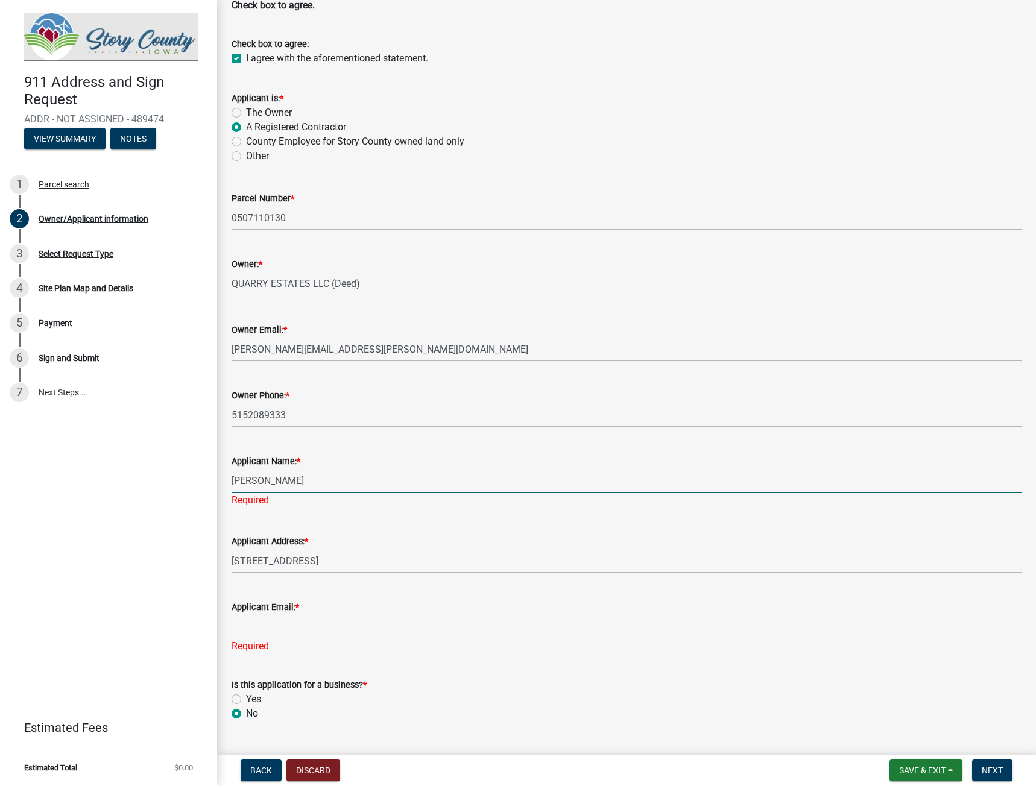
type input "[PERSON_NAME]"
click at [311, 626] on div "Applicant Email: * Required" at bounding box center [627, 618] width 790 height 71
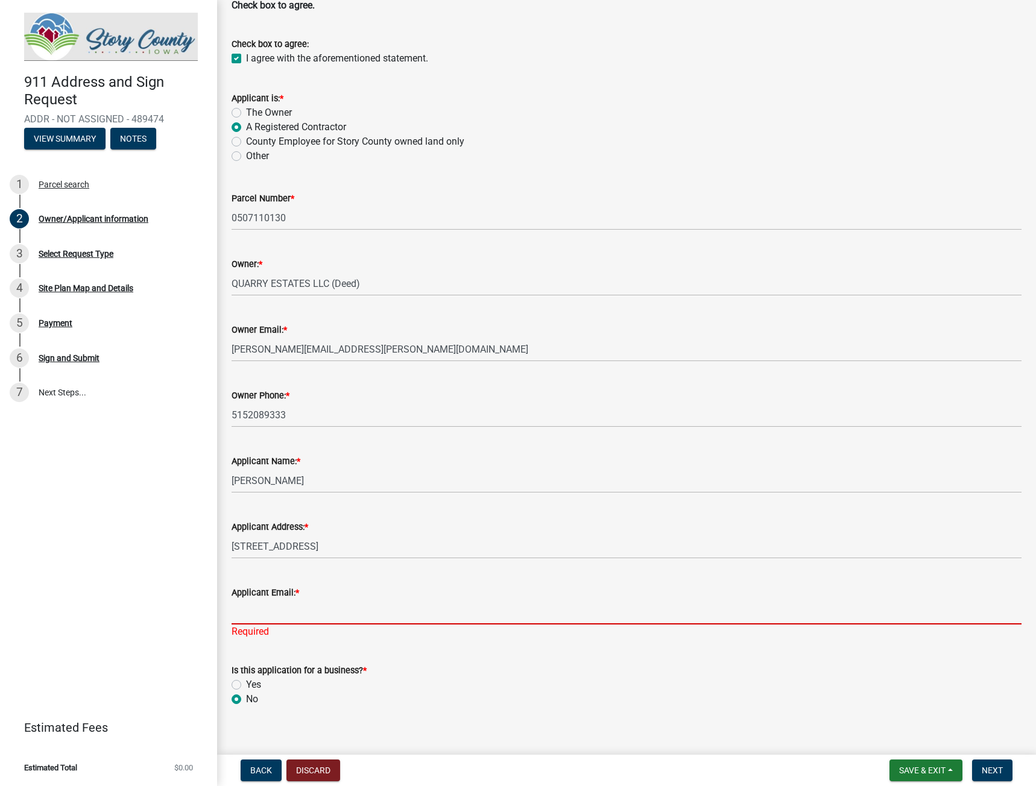
type input "[PERSON_NAME][EMAIL_ADDRESS][PERSON_NAME][DOMAIN_NAME]"
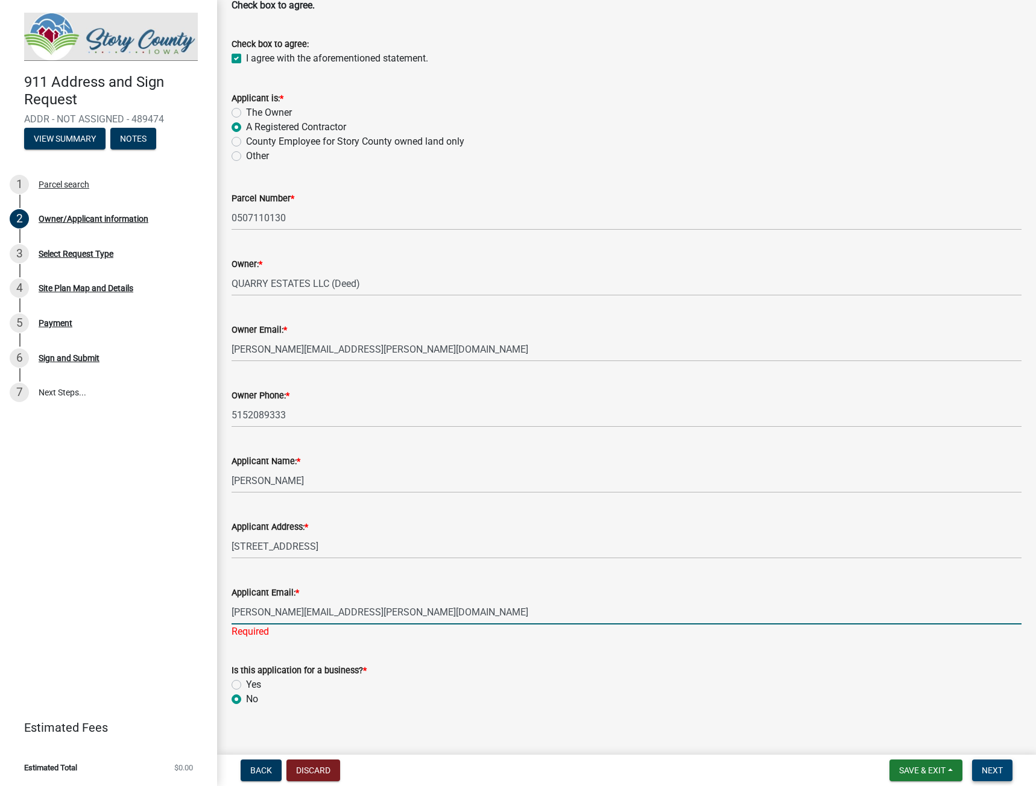
click at [991, 774] on span "Next" at bounding box center [992, 771] width 21 height 10
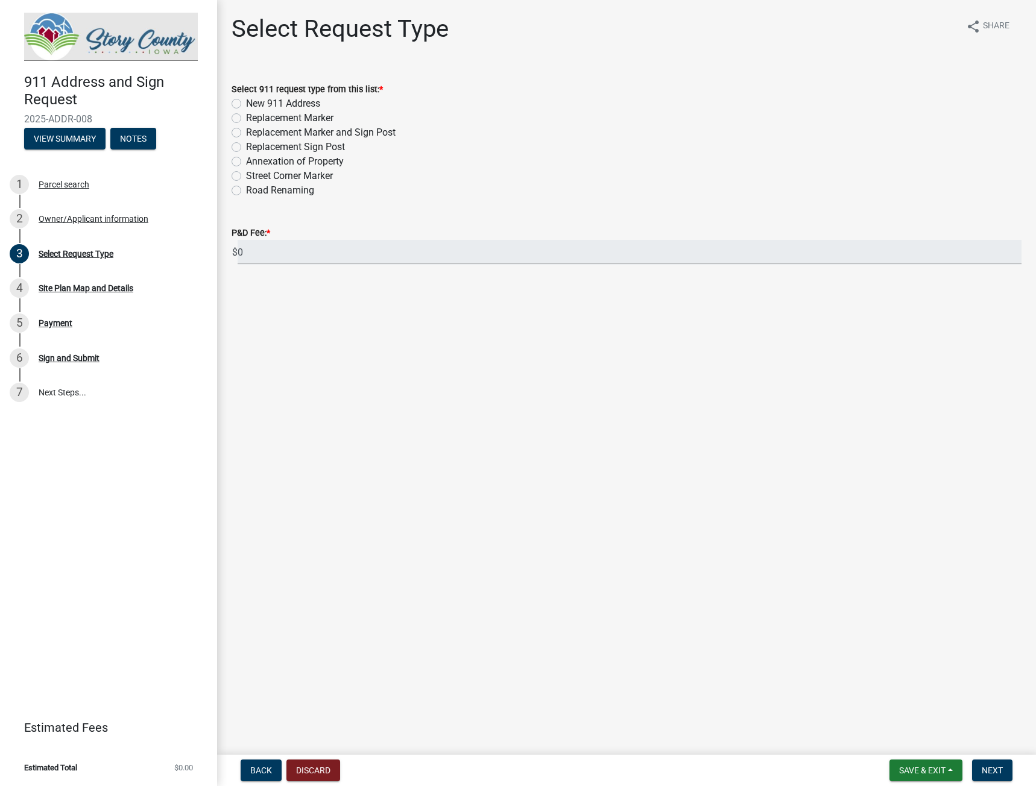
click at [246, 101] on label "New 911 Address" at bounding box center [283, 103] width 74 height 14
click at [246, 101] on input "New 911 Address" at bounding box center [250, 100] width 8 height 8
radio input "true"
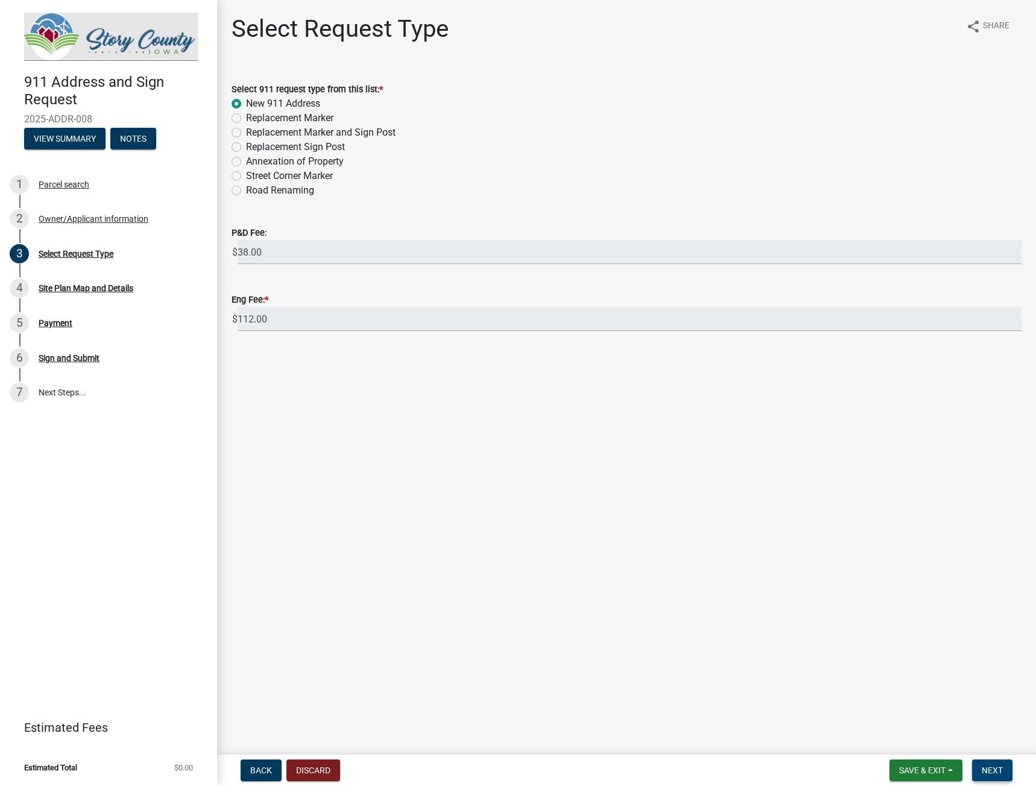
click at [995, 771] on span "Next" at bounding box center [992, 771] width 21 height 10
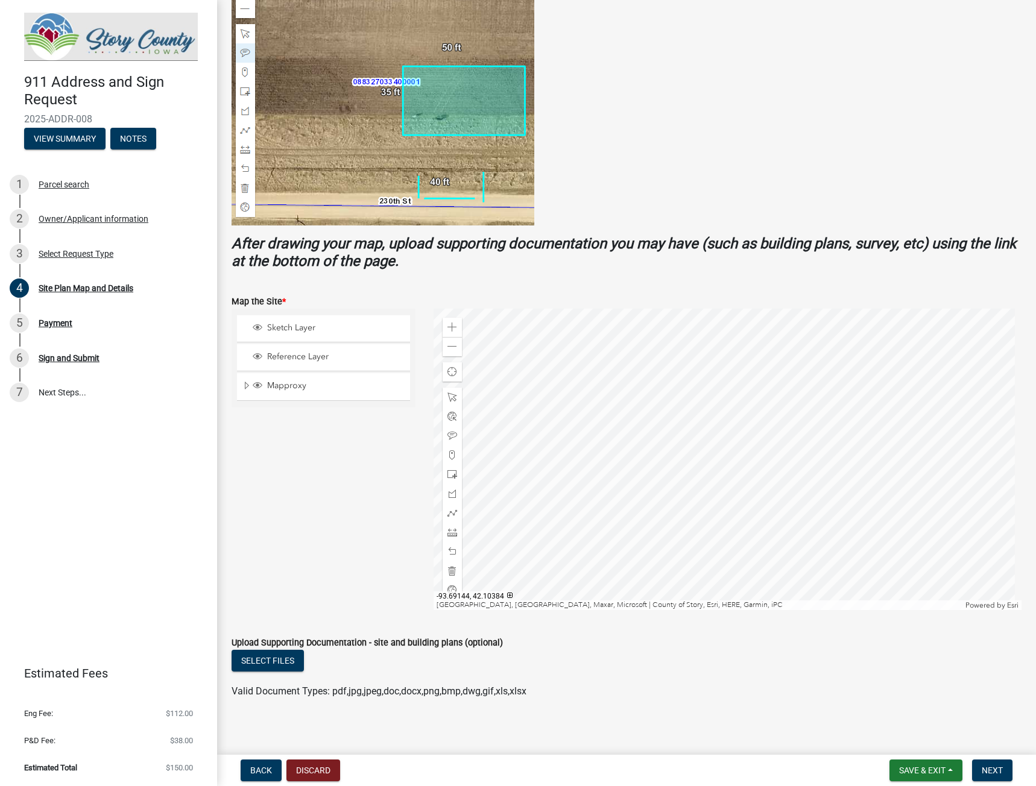
scroll to position [216, 0]
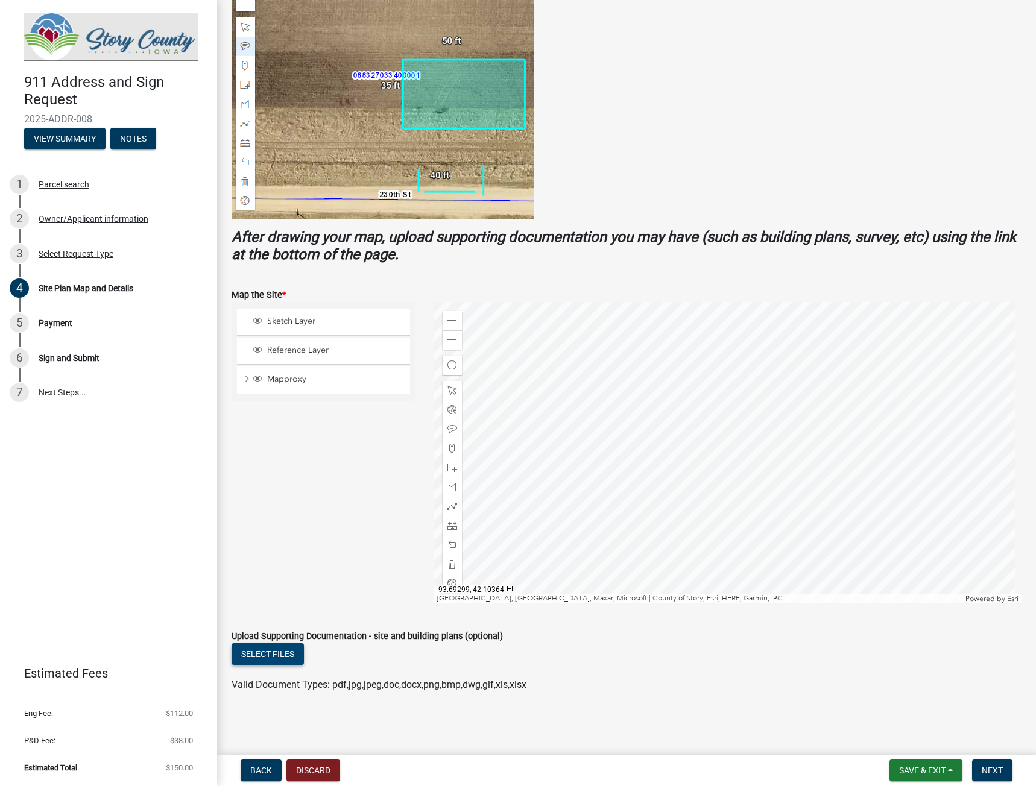
click at [277, 652] on button "Select files" at bounding box center [268, 654] width 72 height 22
click at [447, 525] on span at bounding box center [452, 526] width 10 height 10
click at [849, 547] on div at bounding box center [728, 452] width 588 height 301
click at [851, 547] on div at bounding box center [728, 452] width 588 height 301
click at [831, 527] on div at bounding box center [728, 452] width 588 height 301
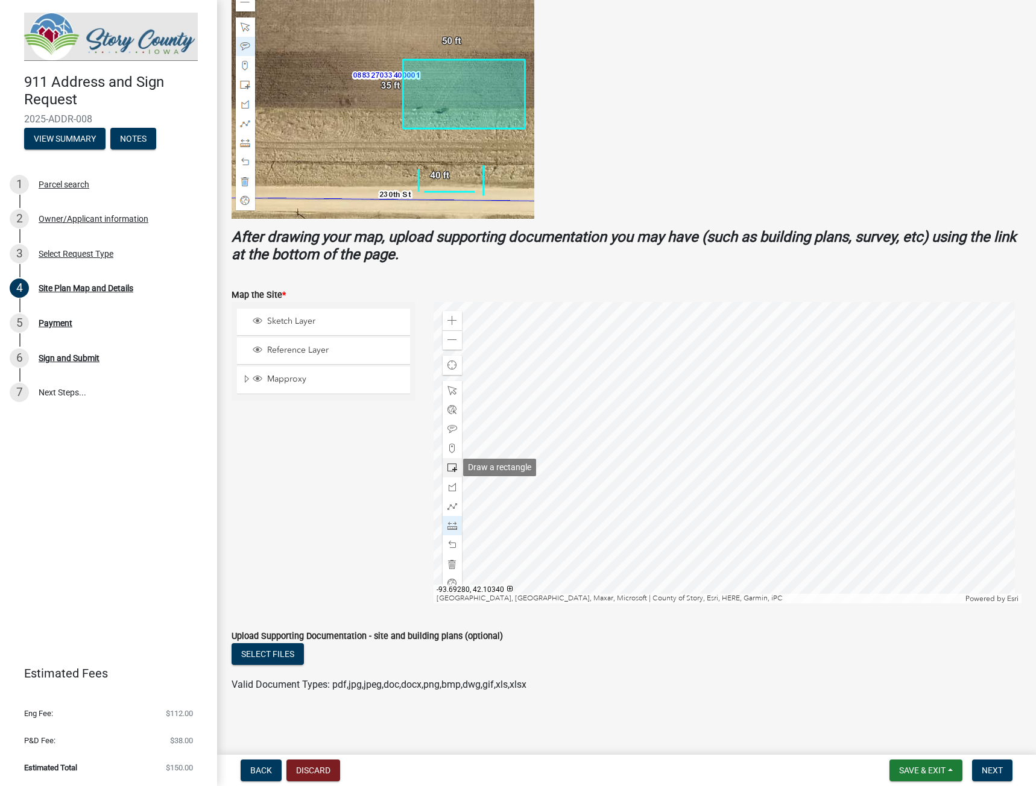
click at [447, 465] on span at bounding box center [452, 468] width 10 height 10
click at [295, 321] on span "Sketch Layer" at bounding box center [335, 321] width 142 height 11
click at [299, 349] on span "Reference Layer" at bounding box center [335, 350] width 142 height 11
click at [295, 321] on span "Sketch Layer" at bounding box center [335, 321] width 142 height 11
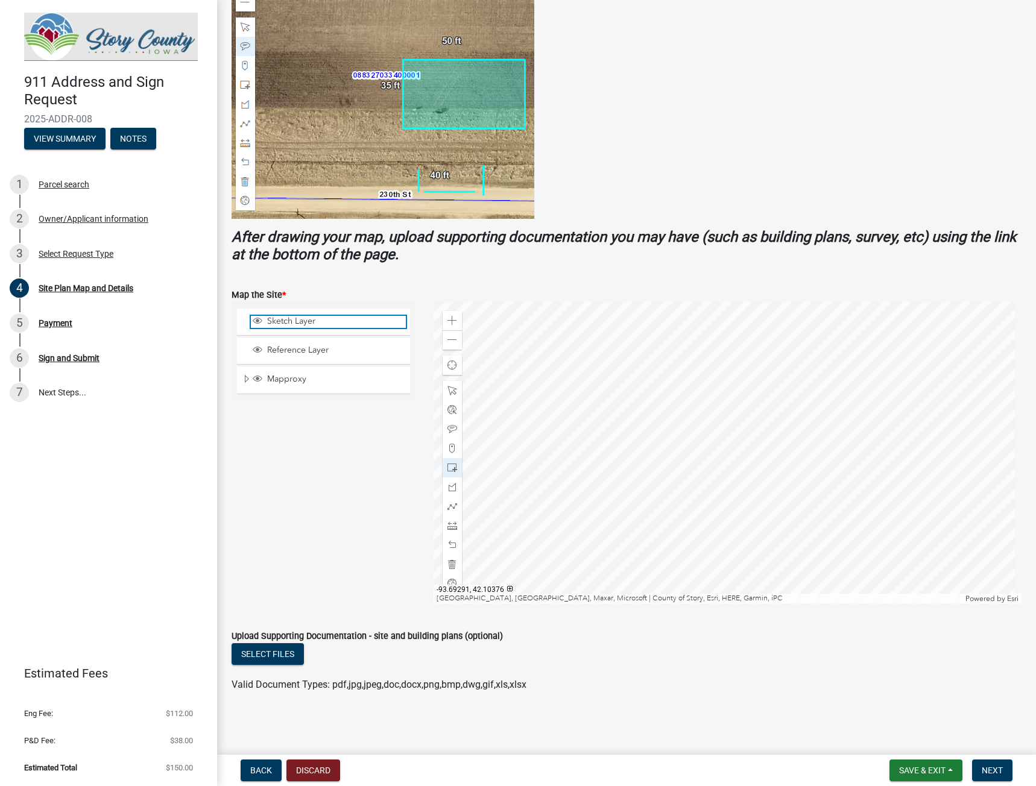
click at [288, 320] on span "Sketch Layer" at bounding box center [335, 321] width 142 height 11
click at [285, 378] on span "Mapproxy" at bounding box center [335, 379] width 142 height 11
click at [293, 377] on span "Mapproxy" at bounding box center [335, 379] width 142 height 11
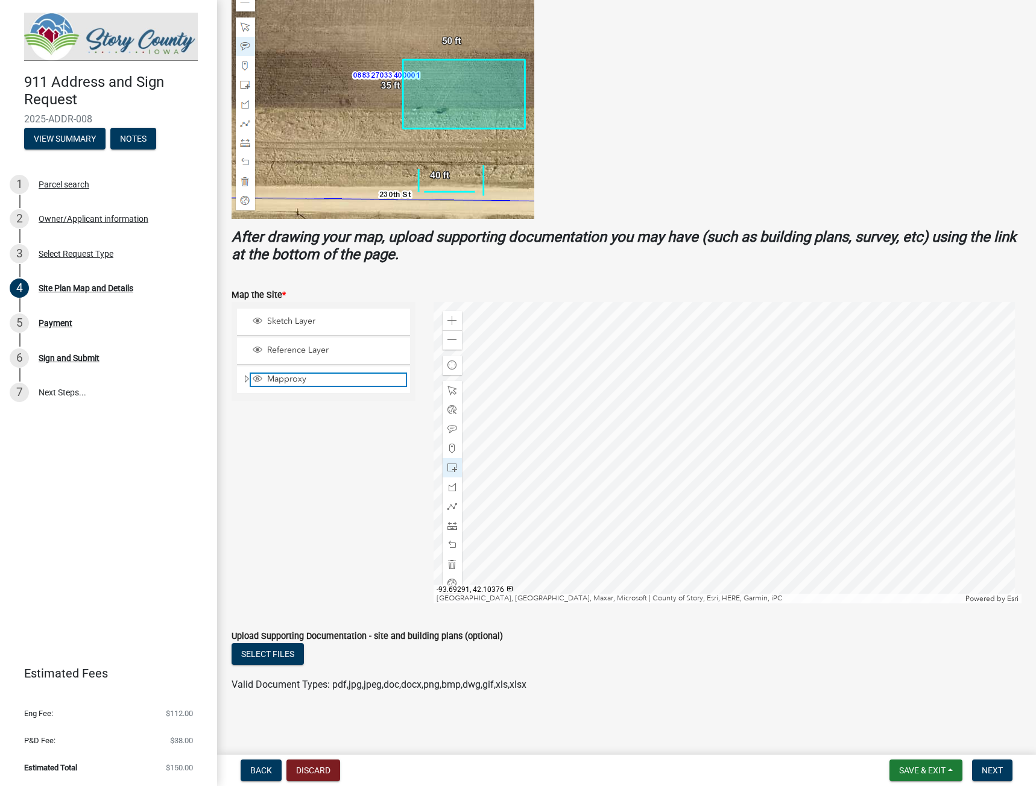
click at [292, 377] on span "Mapproxy" at bounding box center [335, 379] width 142 height 11
click at [245, 379] on span "Expand" at bounding box center [247, 379] width 10 height 11
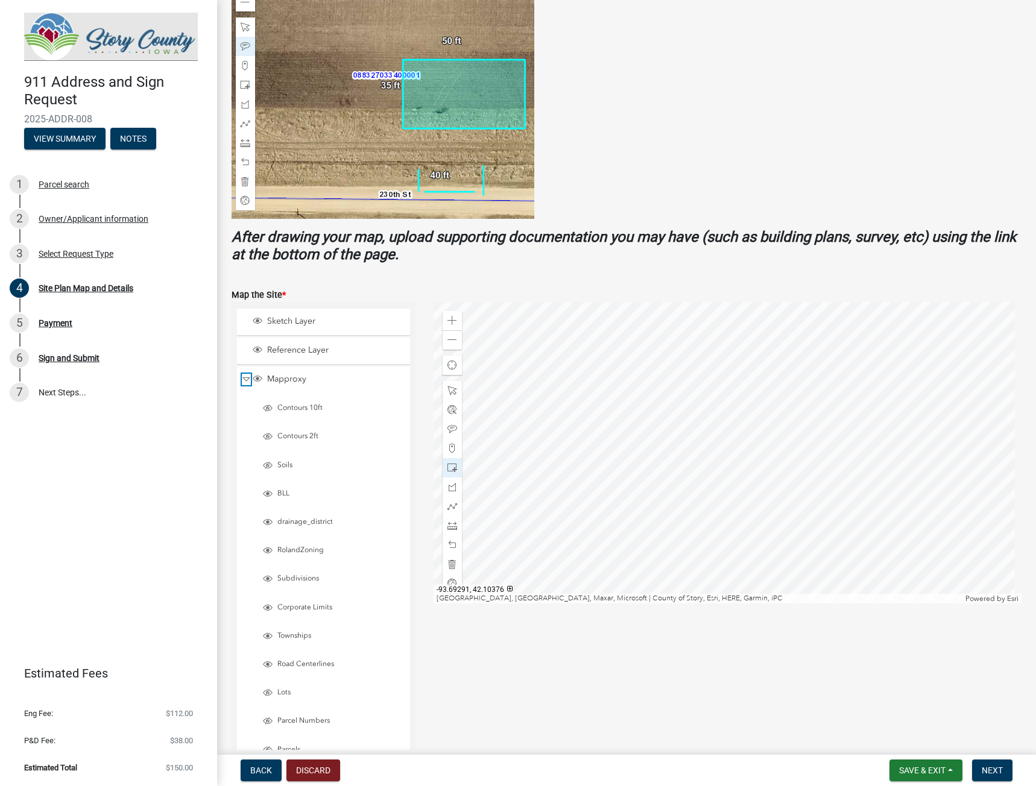
click at [245, 377] on span "Collapse" at bounding box center [246, 379] width 9 height 11
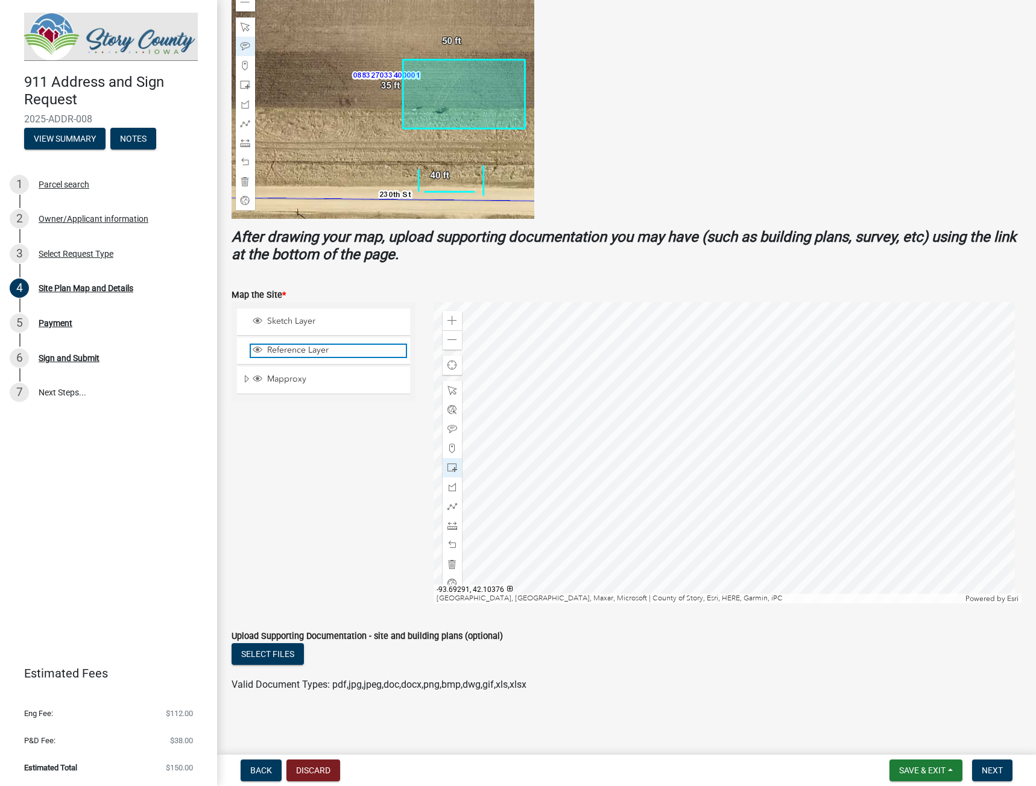
click at [307, 350] on span "Reference Layer" at bounding box center [335, 350] width 142 height 11
click at [447, 317] on span at bounding box center [452, 321] width 10 height 10
click at [449, 341] on span at bounding box center [452, 340] width 10 height 10
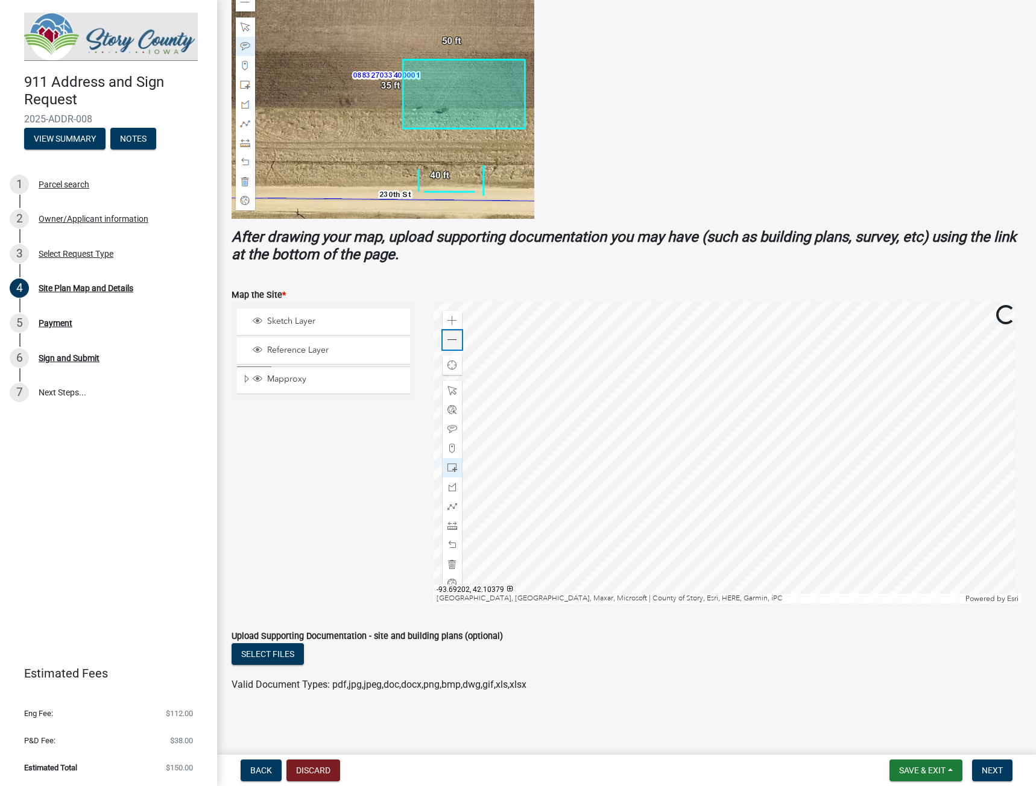
click at [449, 341] on span at bounding box center [452, 340] width 10 height 10
click at [450, 525] on span at bounding box center [452, 526] width 10 height 10
click at [844, 540] on div at bounding box center [728, 452] width 588 height 301
click at [825, 523] on div at bounding box center [728, 452] width 588 height 301
click at [819, 526] on div at bounding box center [728, 452] width 588 height 301
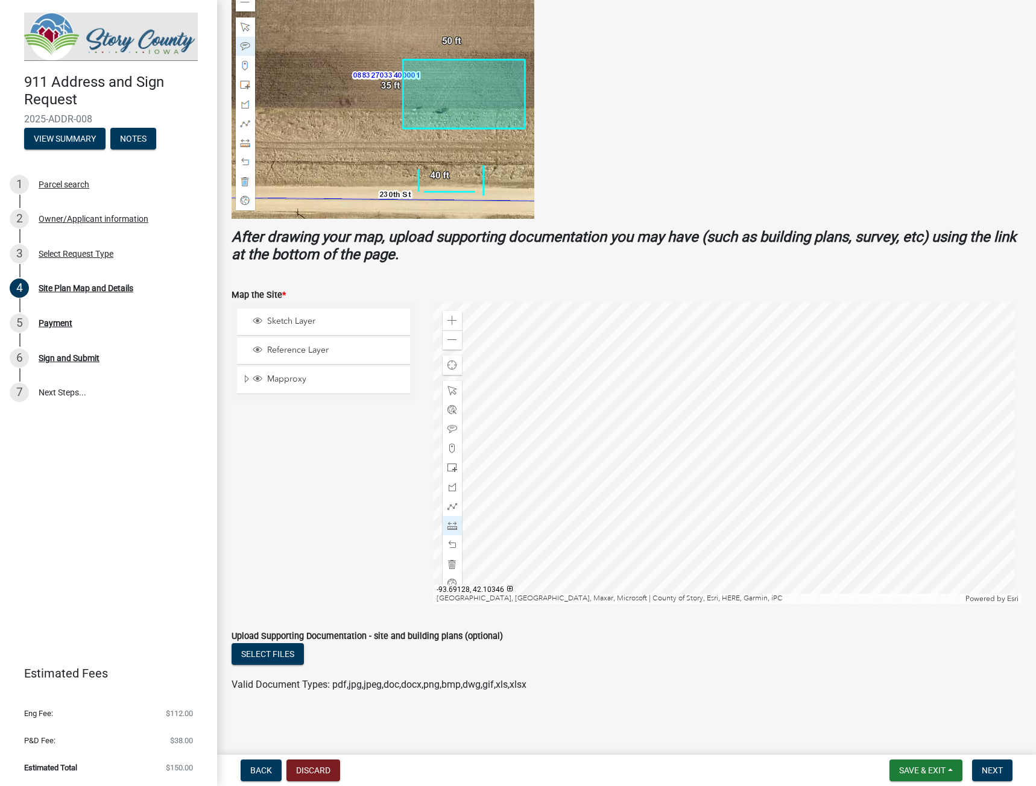
click at [819, 526] on div at bounding box center [728, 452] width 588 height 301
click at [825, 523] on div at bounding box center [728, 452] width 588 height 301
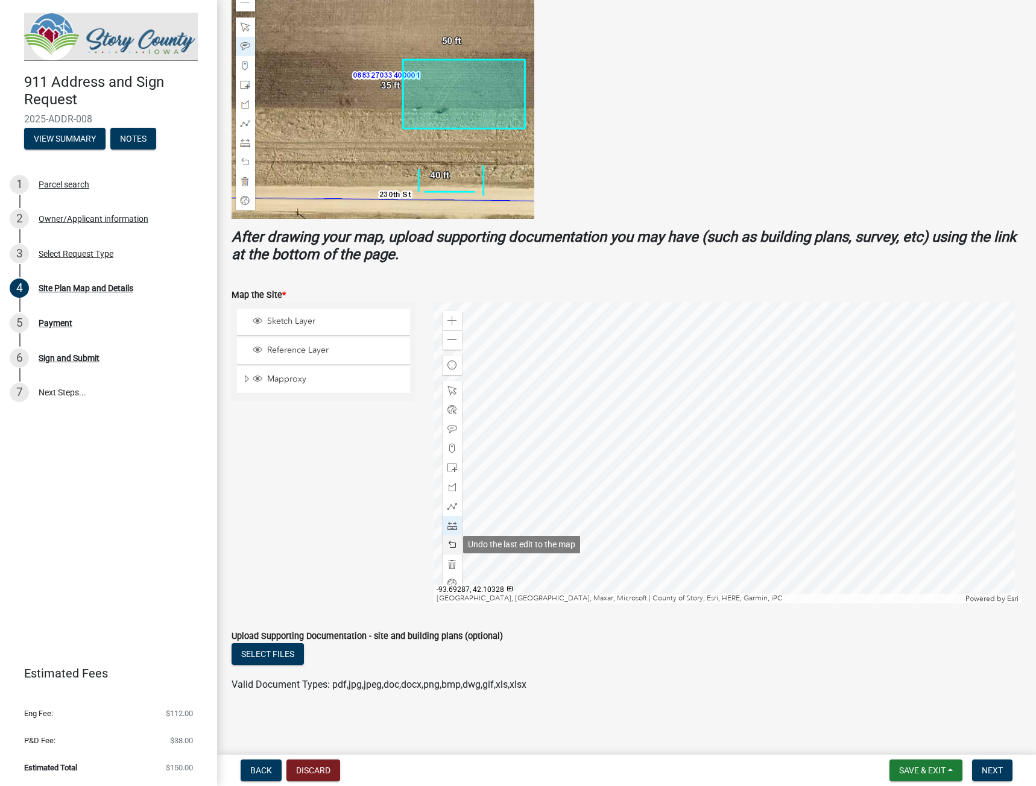
click at [449, 544] on span at bounding box center [452, 545] width 10 height 10
click at [449, 543] on span at bounding box center [452, 545] width 10 height 10
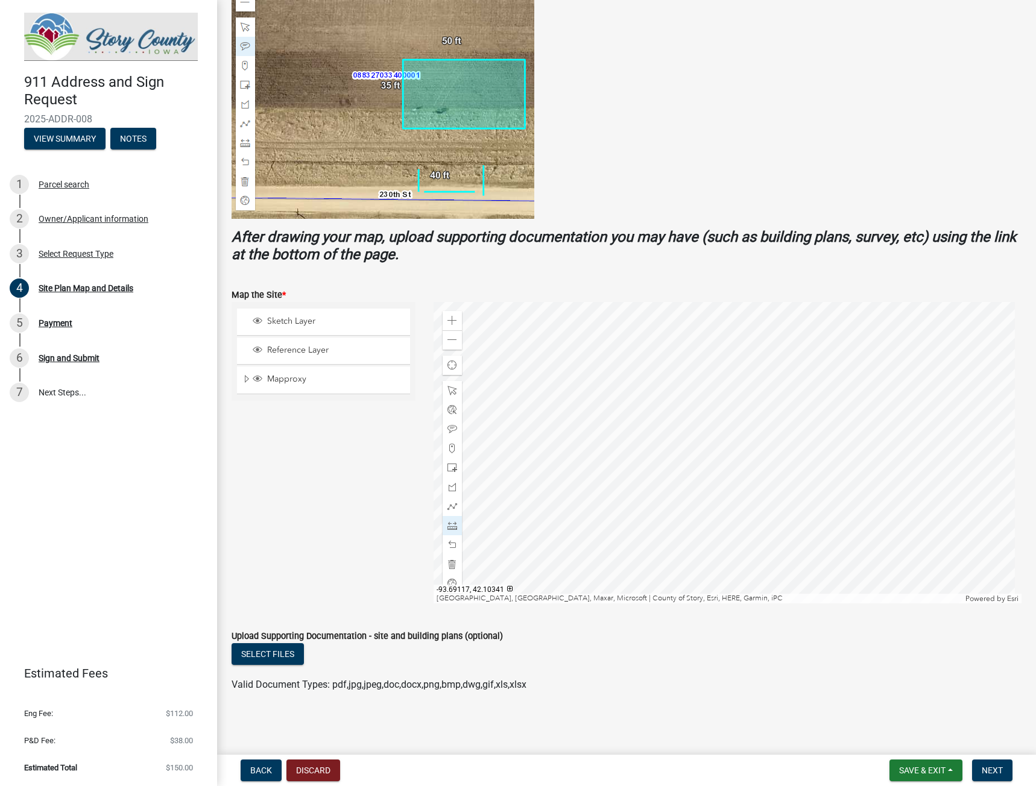
click at [843, 542] on div at bounding box center [728, 452] width 588 height 301
click at [822, 525] on div at bounding box center [728, 452] width 588 height 301
click at [448, 468] on span at bounding box center [452, 468] width 10 height 10
click at [837, 496] on div at bounding box center [728, 452] width 588 height 301
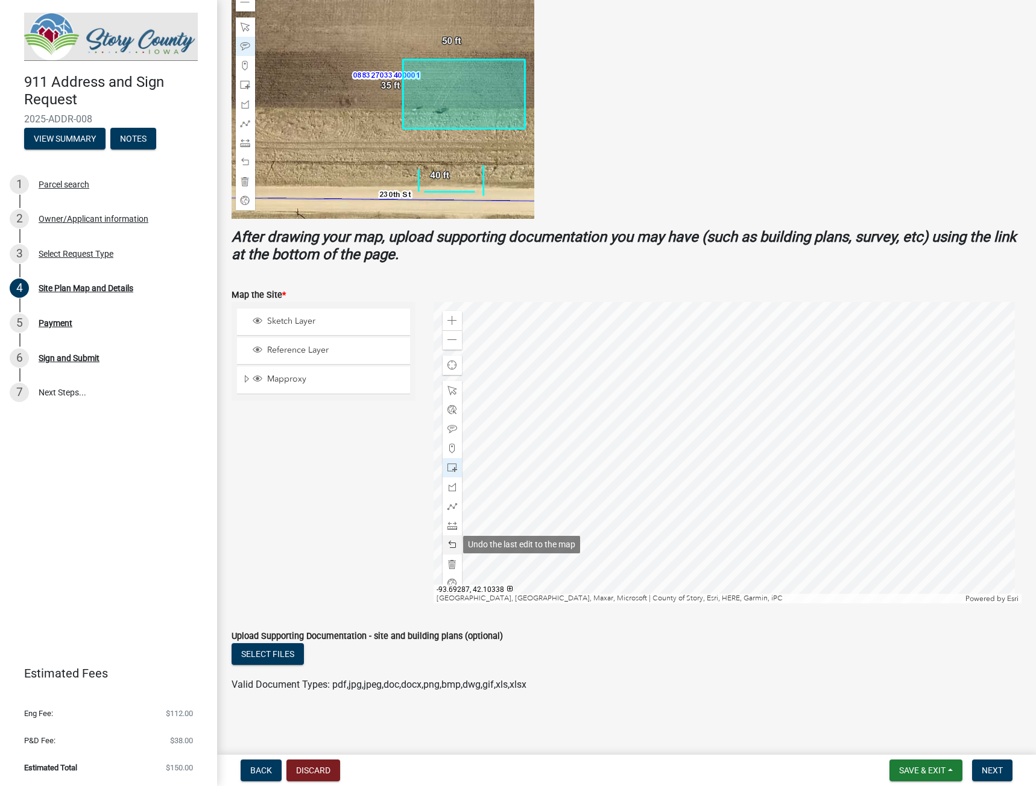
click at [447, 541] on span at bounding box center [452, 545] width 10 height 10
click at [450, 507] on span at bounding box center [452, 507] width 10 height 10
click at [803, 532] on div at bounding box center [728, 452] width 588 height 301
click at [833, 506] on div at bounding box center [728, 452] width 588 height 301
click at [450, 543] on span at bounding box center [452, 545] width 10 height 10
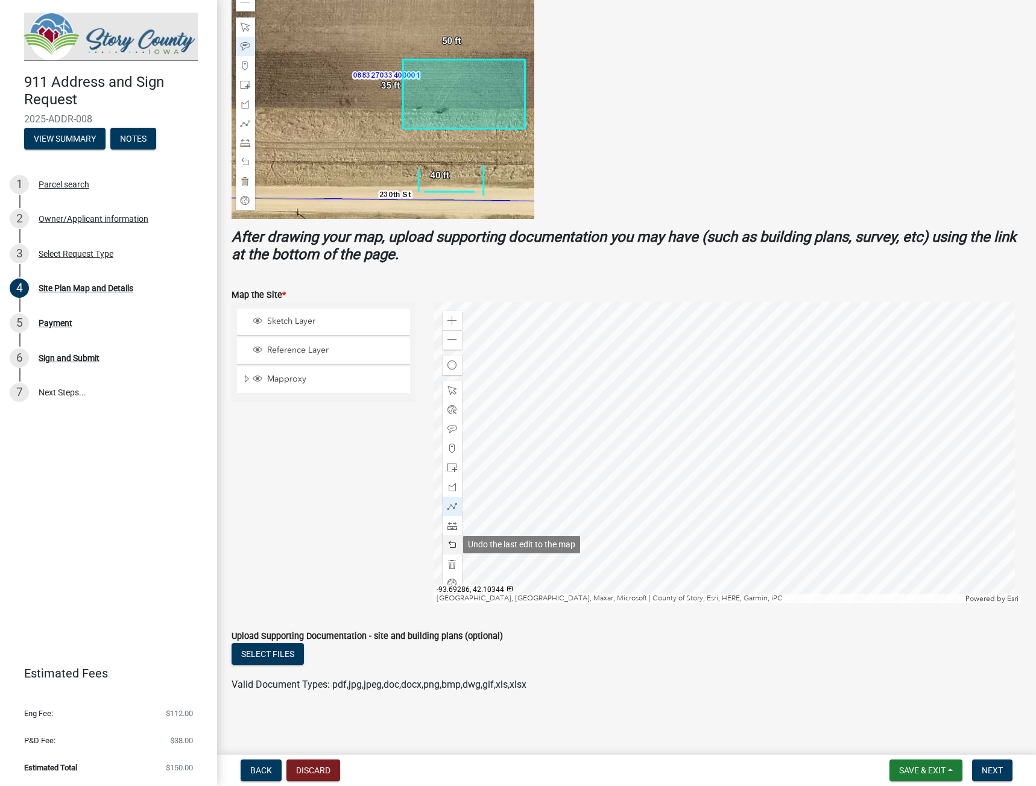
click at [449, 542] on span at bounding box center [452, 545] width 10 height 10
click at [277, 654] on button "Select files" at bounding box center [268, 654] width 72 height 22
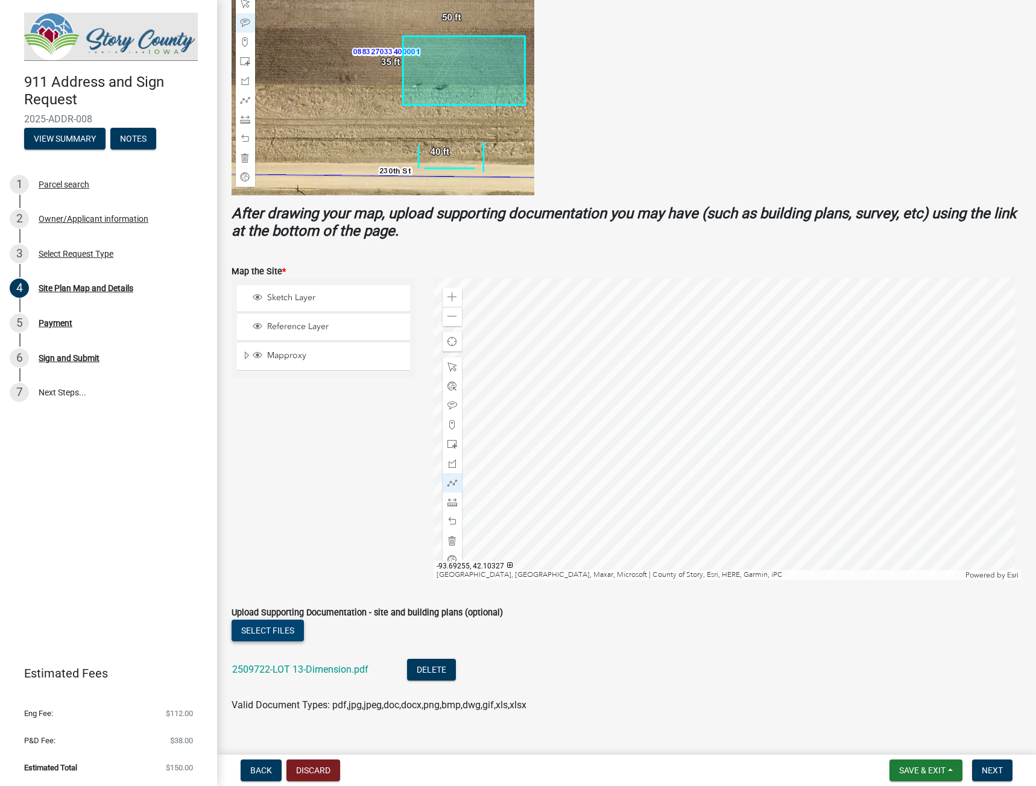
scroll to position [260, 0]
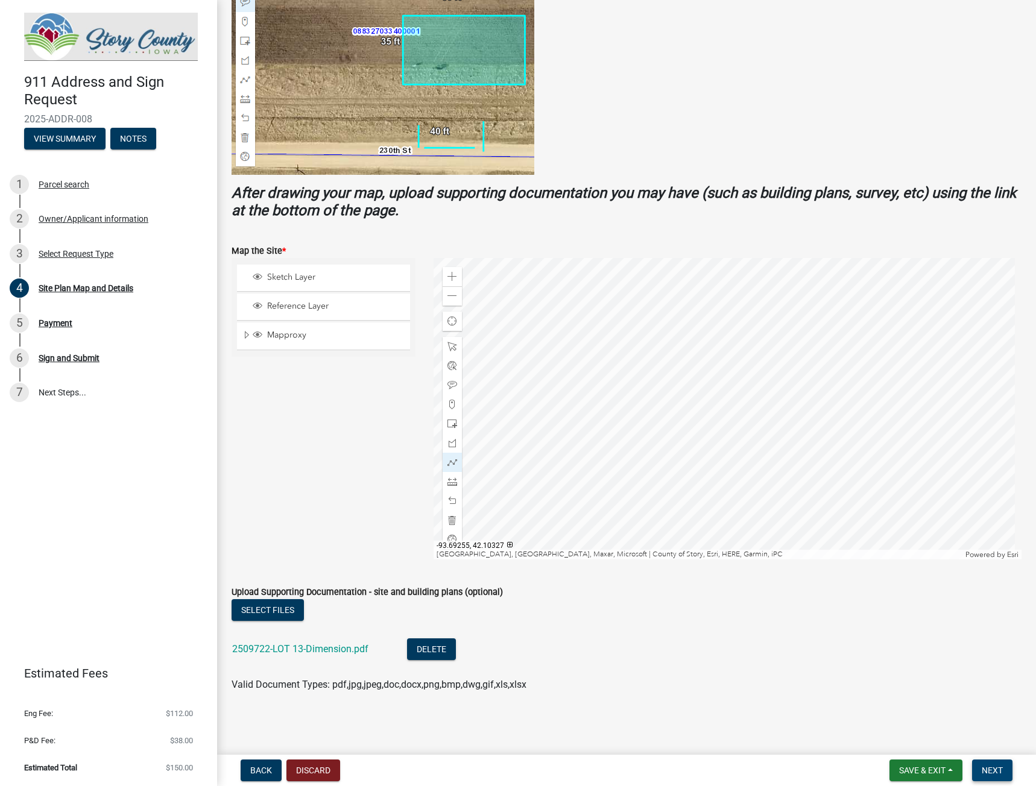
click at [989, 768] on span "Next" at bounding box center [992, 771] width 21 height 10
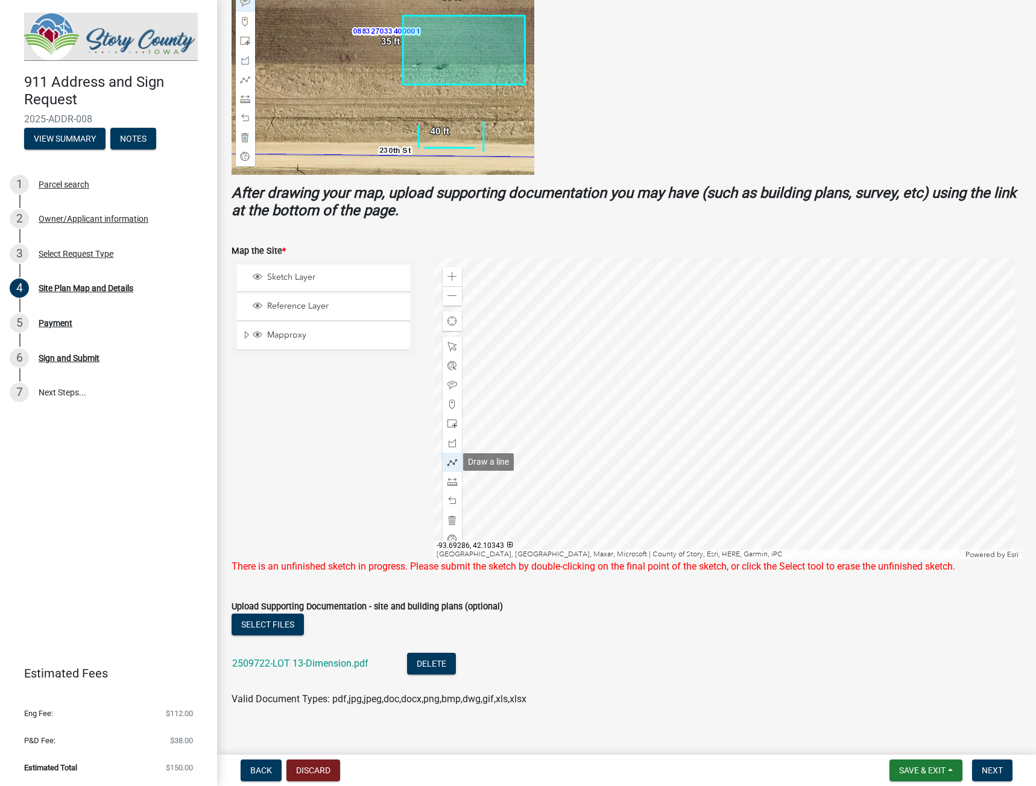
click at [448, 462] on span at bounding box center [452, 463] width 10 height 10
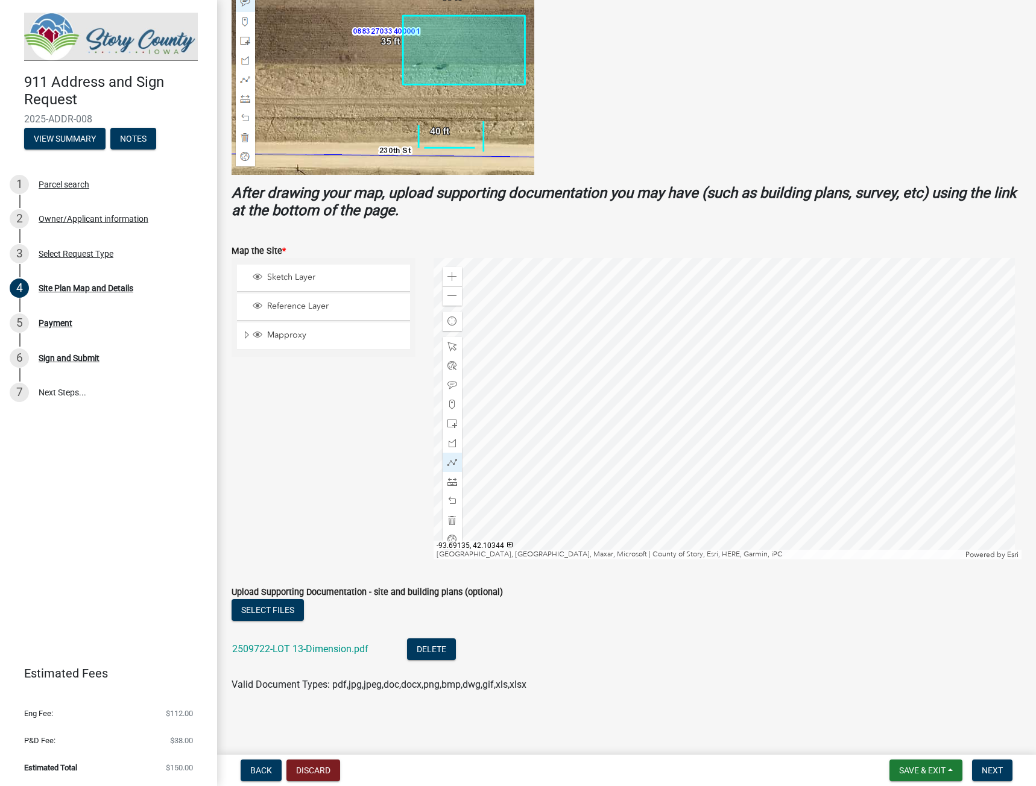
click at [802, 490] on div at bounding box center [728, 408] width 588 height 301
click at [837, 459] on div at bounding box center [728, 408] width 588 height 301
click at [814, 427] on div at bounding box center [728, 408] width 588 height 301
click at [757, 471] on div at bounding box center [728, 408] width 588 height 301
click at [804, 491] on div at bounding box center [728, 408] width 588 height 301
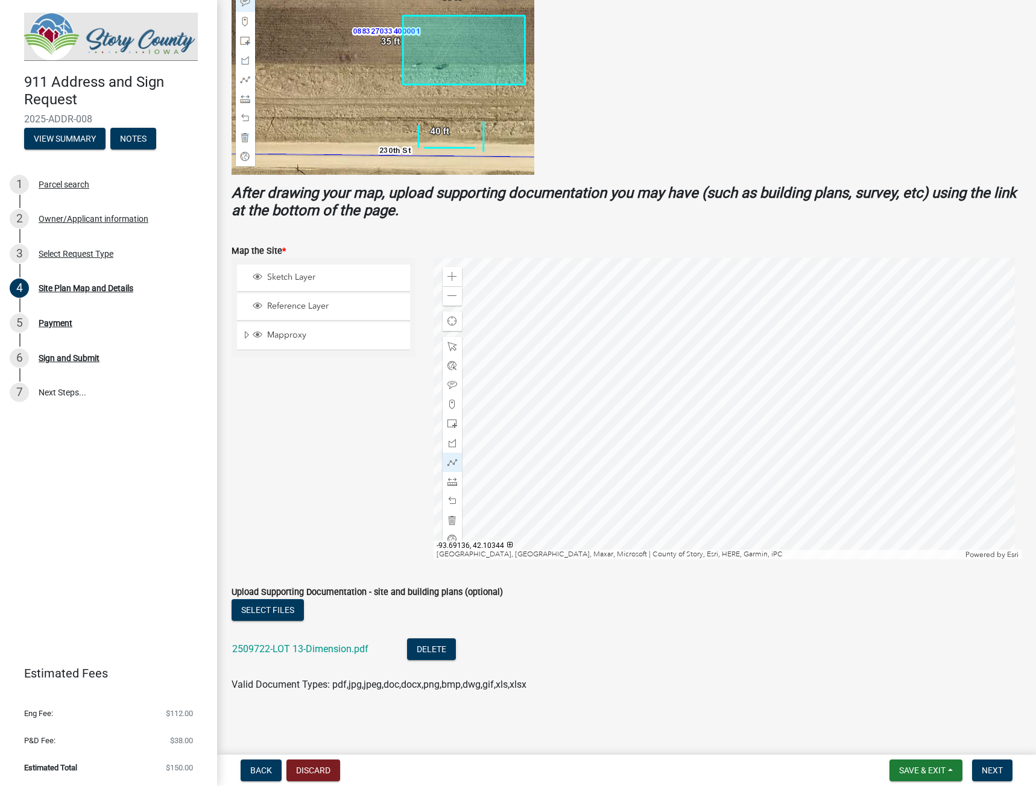
click at [802, 490] on div at bounding box center [728, 408] width 588 height 301
click at [811, 417] on div at bounding box center [728, 408] width 588 height 301
click at [769, 432] on div at bounding box center [728, 408] width 588 height 301
click at [447, 522] on span at bounding box center [452, 521] width 10 height 10
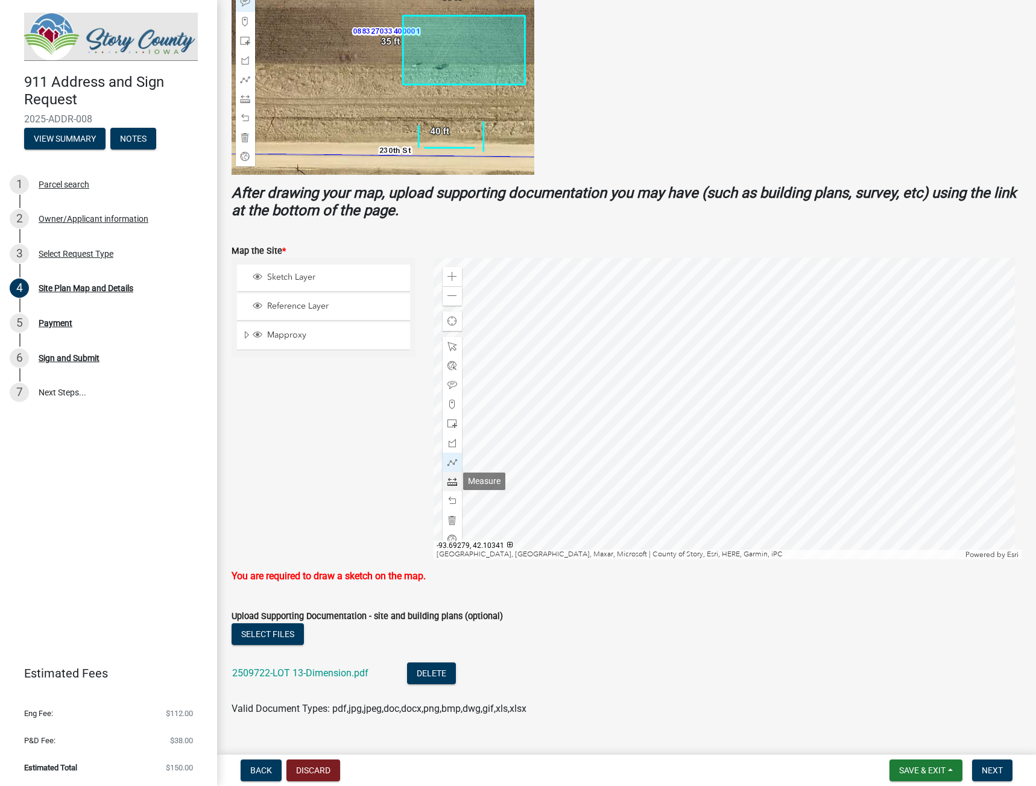
click at [447, 479] on span at bounding box center [452, 482] width 10 height 10
click at [824, 484] on div at bounding box center [728, 408] width 588 height 301
click at [795, 459] on div at bounding box center [728, 408] width 588 height 301
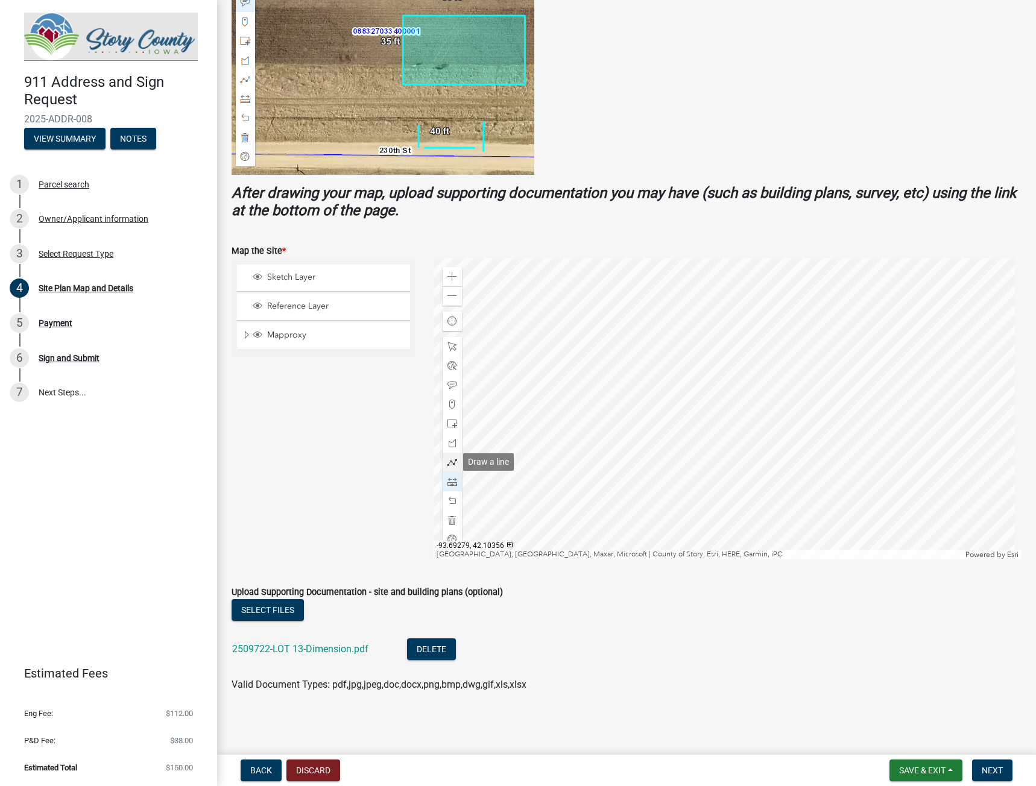
click at [450, 458] on span at bounding box center [452, 463] width 10 height 10
click at [771, 475] on div at bounding box center [728, 408] width 588 height 301
click at [819, 435] on div at bounding box center [728, 408] width 588 height 301
click at [820, 435] on div at bounding box center [728, 408] width 588 height 301
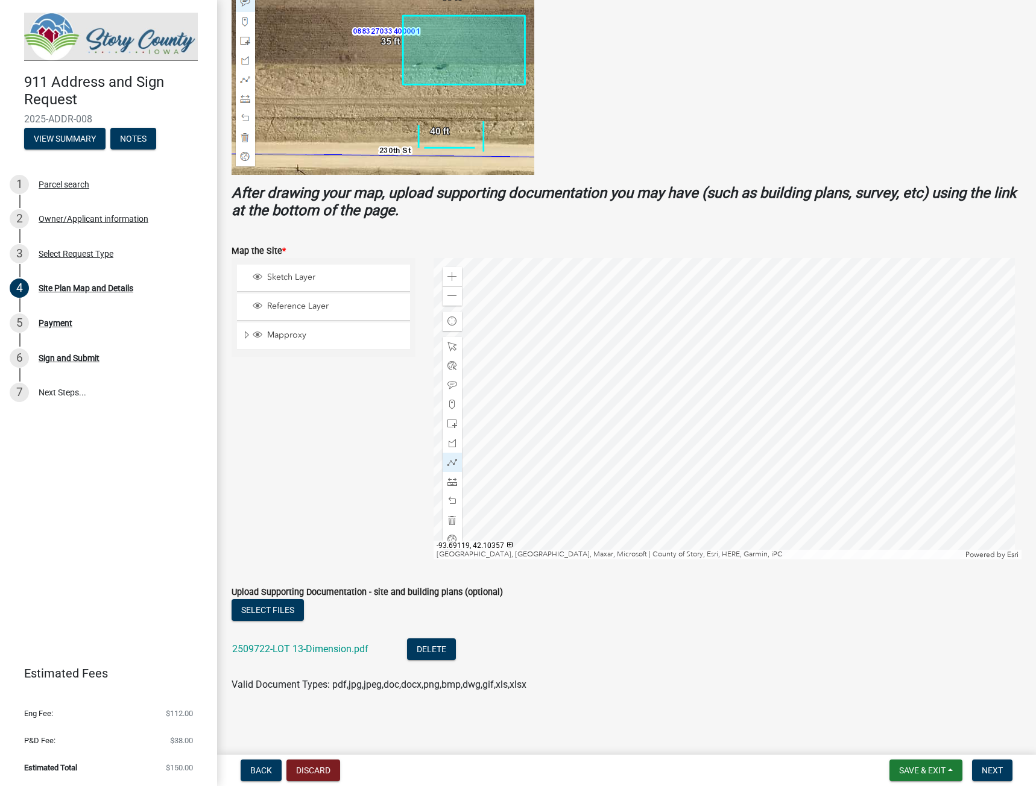
click at [820, 435] on div at bounding box center [728, 408] width 588 height 301
click at [447, 483] on span at bounding box center [452, 482] width 10 height 10
click at [793, 457] on div at bounding box center [728, 408] width 588 height 301
click at [763, 432] on div at bounding box center [728, 408] width 588 height 301
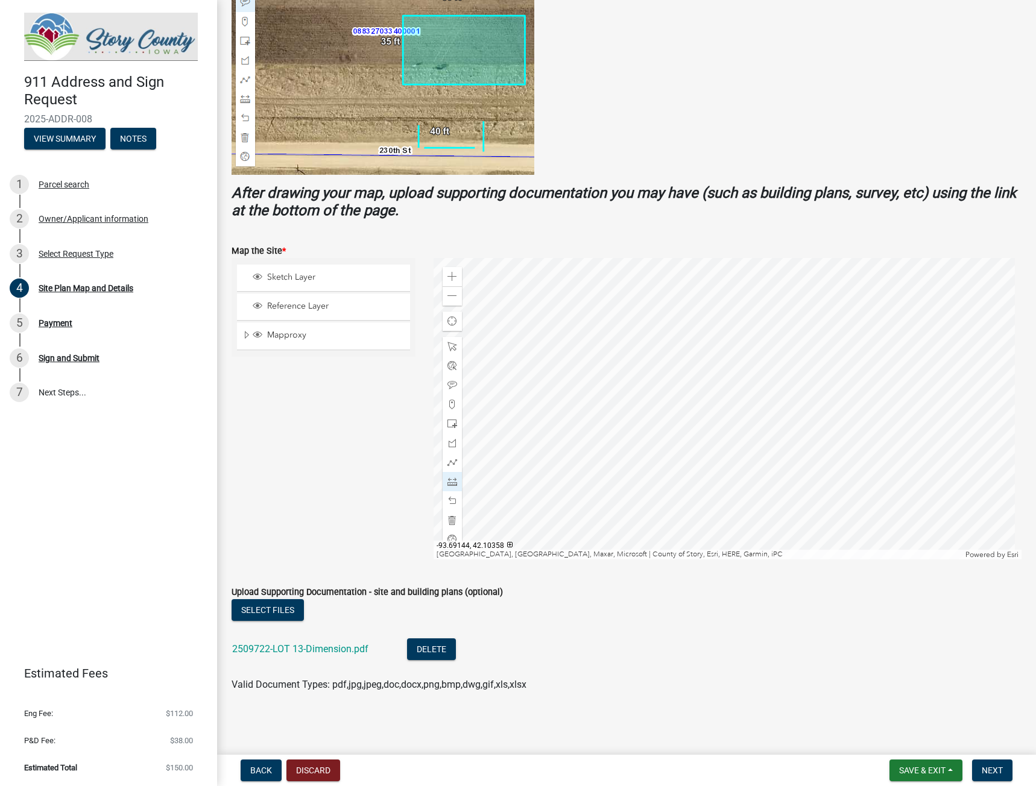
click at [763, 432] on div at bounding box center [728, 408] width 588 height 301
click at [764, 432] on div at bounding box center [728, 408] width 588 height 301
click at [449, 496] on span at bounding box center [452, 501] width 10 height 10
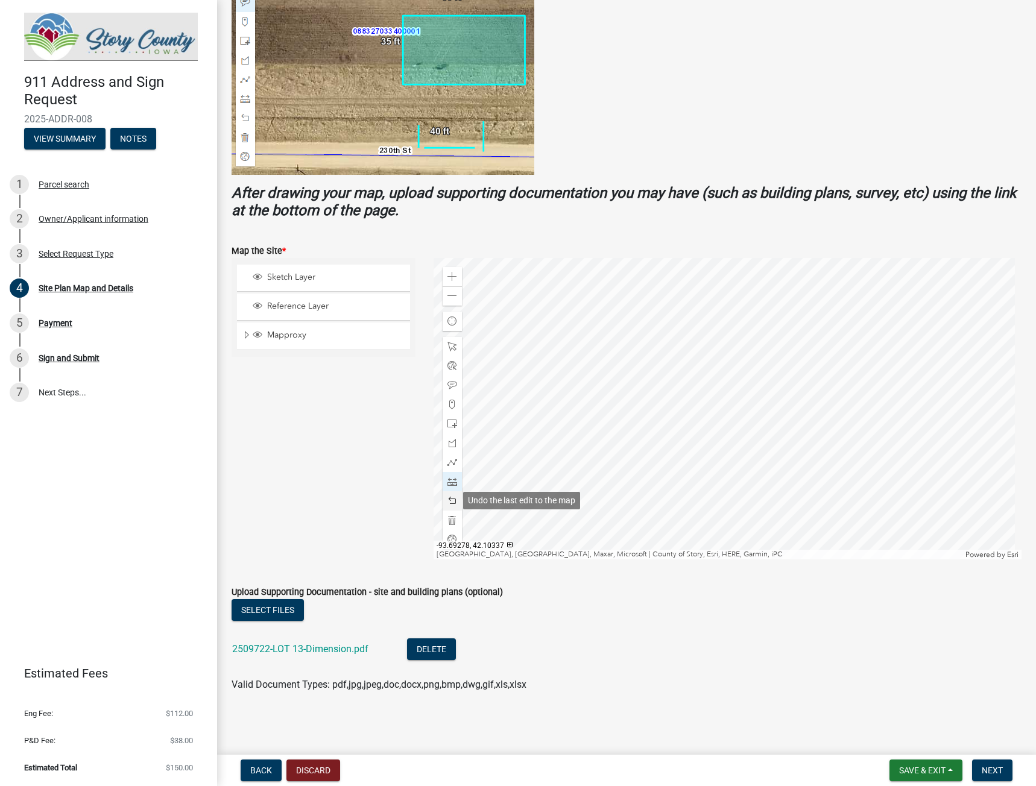
click at [449, 496] on span at bounding box center [452, 501] width 10 height 10
click at [447, 465] on span at bounding box center [452, 463] width 10 height 10
click at [821, 435] on div at bounding box center [728, 408] width 588 height 301
click at [790, 403] on div at bounding box center [728, 408] width 588 height 301
click at [740, 450] on div at bounding box center [728, 408] width 588 height 301
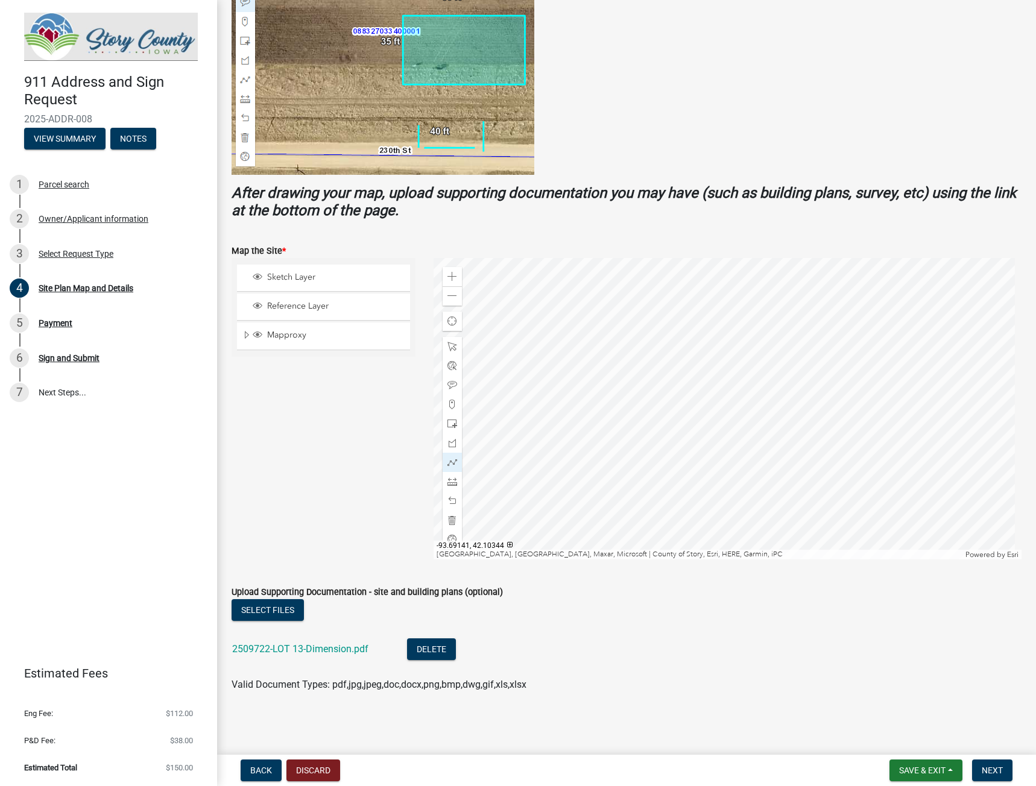
click at [769, 475] on div at bounding box center [728, 408] width 588 height 301
click at [821, 435] on div at bounding box center [728, 408] width 588 height 301
click at [790, 400] on div at bounding box center [728, 408] width 588 height 301
click at [740, 445] on div at bounding box center [728, 408] width 588 height 301
click at [770, 474] on div at bounding box center [728, 408] width 588 height 301
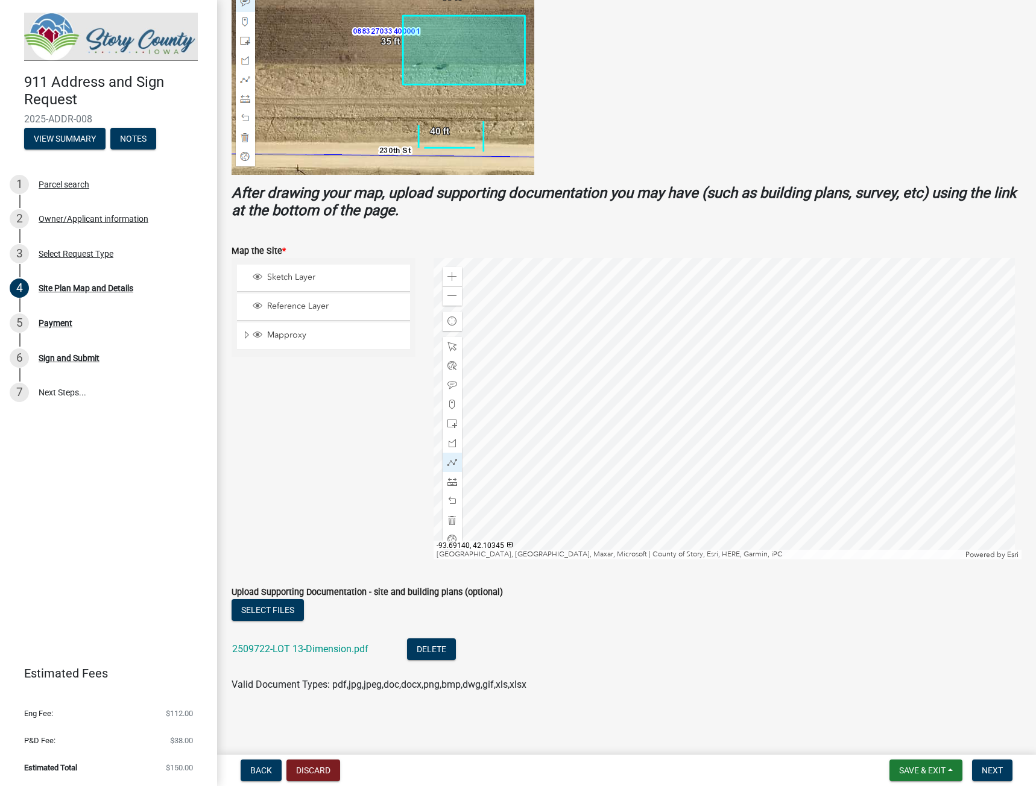
click at [773, 473] on div at bounding box center [728, 408] width 588 height 301
click at [772, 474] on div at bounding box center [728, 408] width 588 height 301
click at [813, 502] on div at bounding box center [728, 408] width 588 height 301
click at [450, 481] on span at bounding box center [452, 482] width 10 height 10
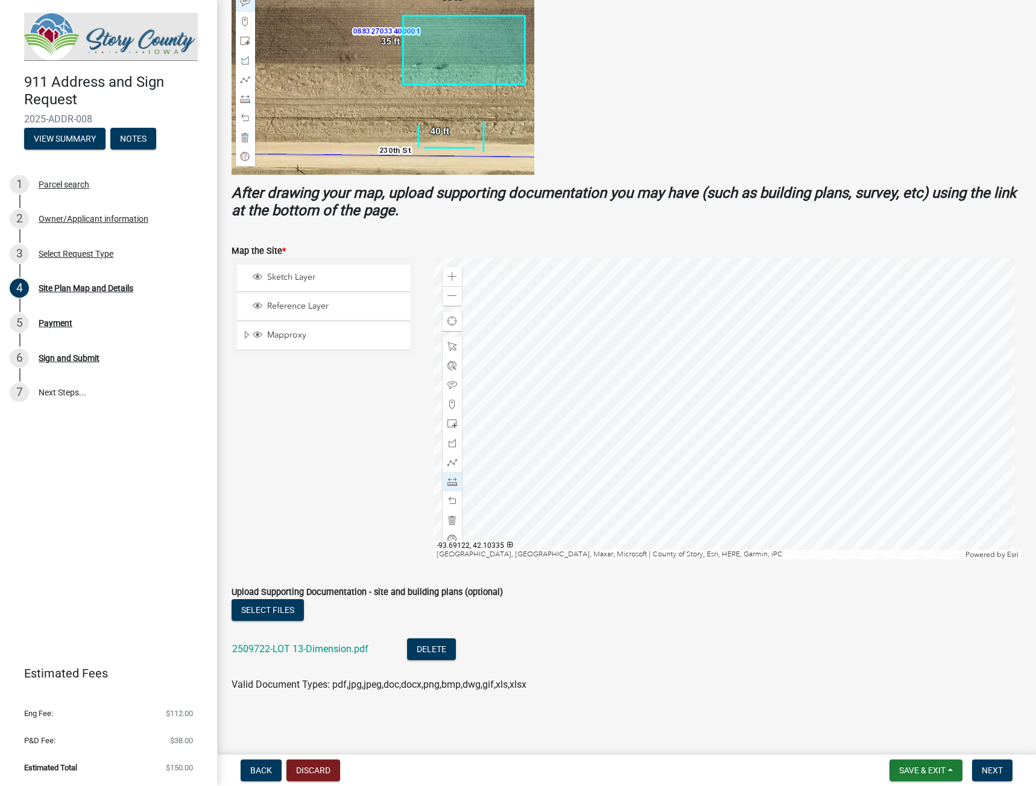
click at [813, 502] on div at bounding box center [728, 408] width 588 height 301
click at [824, 484] on div at bounding box center [728, 408] width 588 height 301
click at [995, 769] on span "Next" at bounding box center [992, 771] width 21 height 10
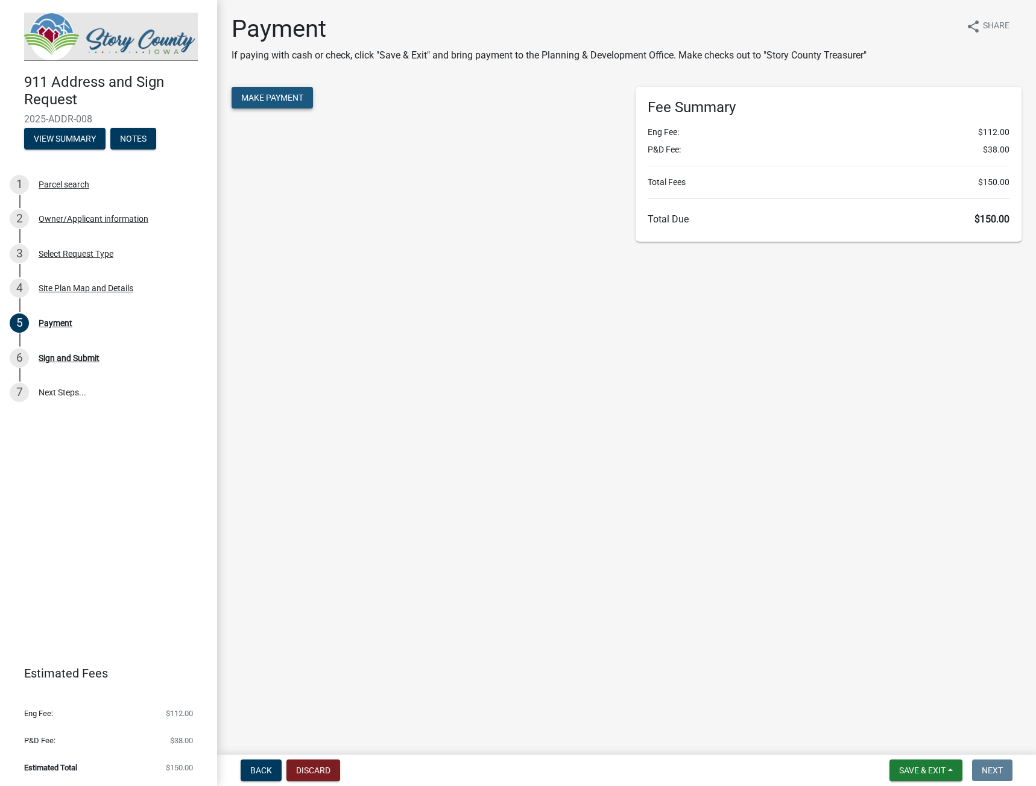
click at [261, 92] on button "Make Payment" at bounding box center [272, 98] width 81 height 22
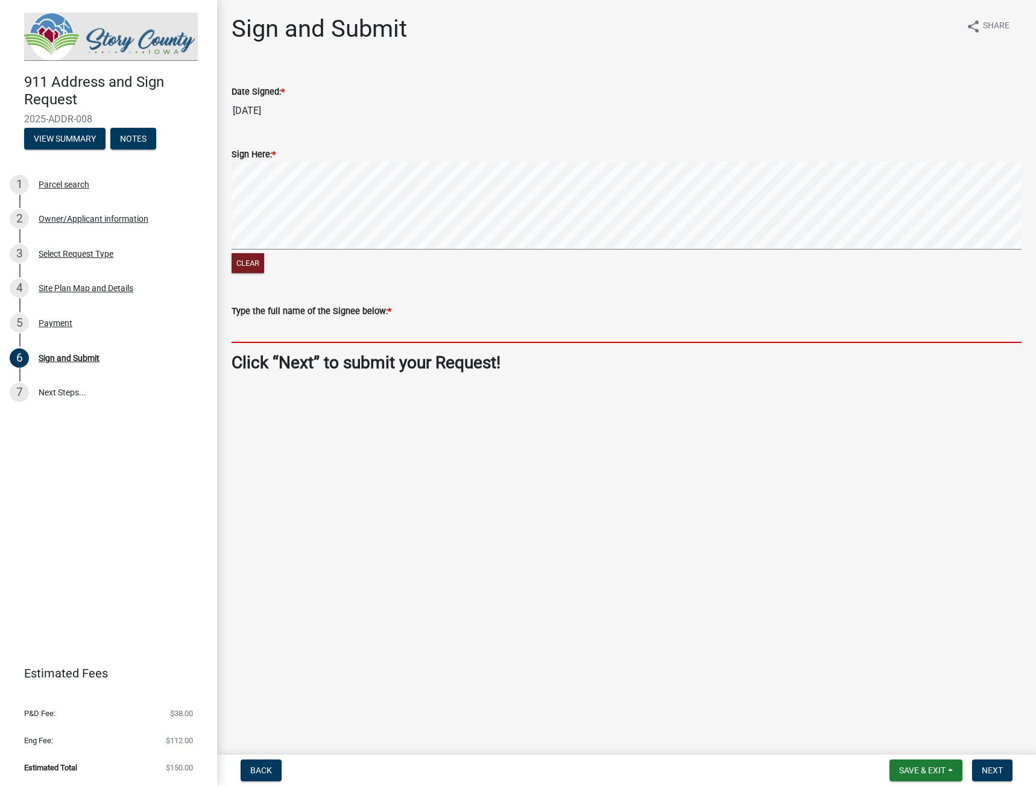
click at [287, 332] on input "Type the full name of the Signee below: *" at bounding box center [627, 330] width 790 height 25
type input "[PERSON_NAME]"
click at [996, 771] on span "Next" at bounding box center [992, 771] width 21 height 10
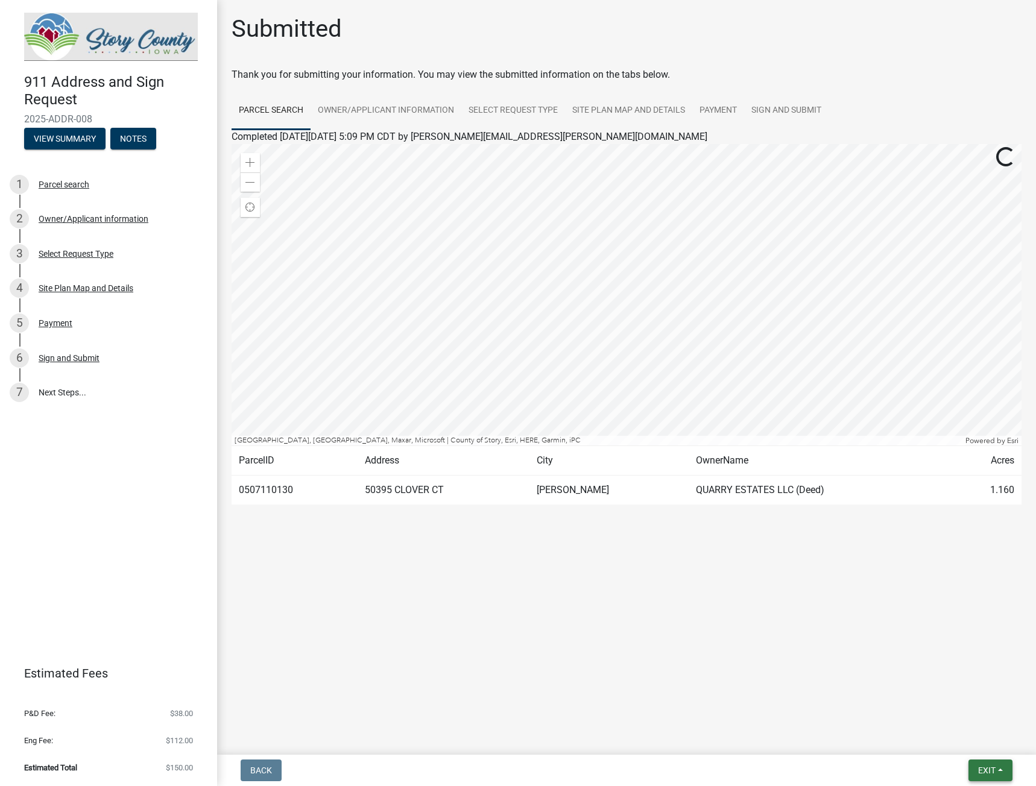
click at [994, 771] on span "Exit" at bounding box center [986, 771] width 17 height 10
click at [970, 739] on button "Save & Exit" at bounding box center [964, 739] width 96 height 29
